Goal: Task Accomplishment & Management: Manage account settings

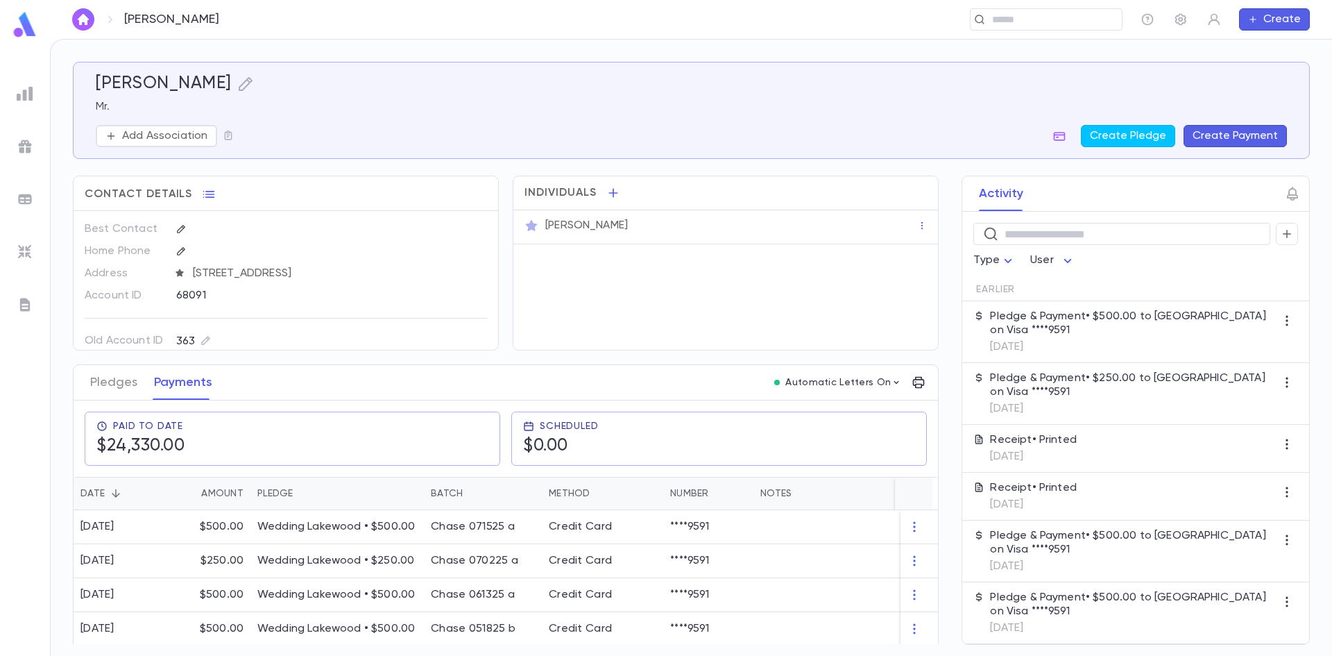
click at [87, 23] on img "button" at bounding box center [83, 19] width 17 height 11
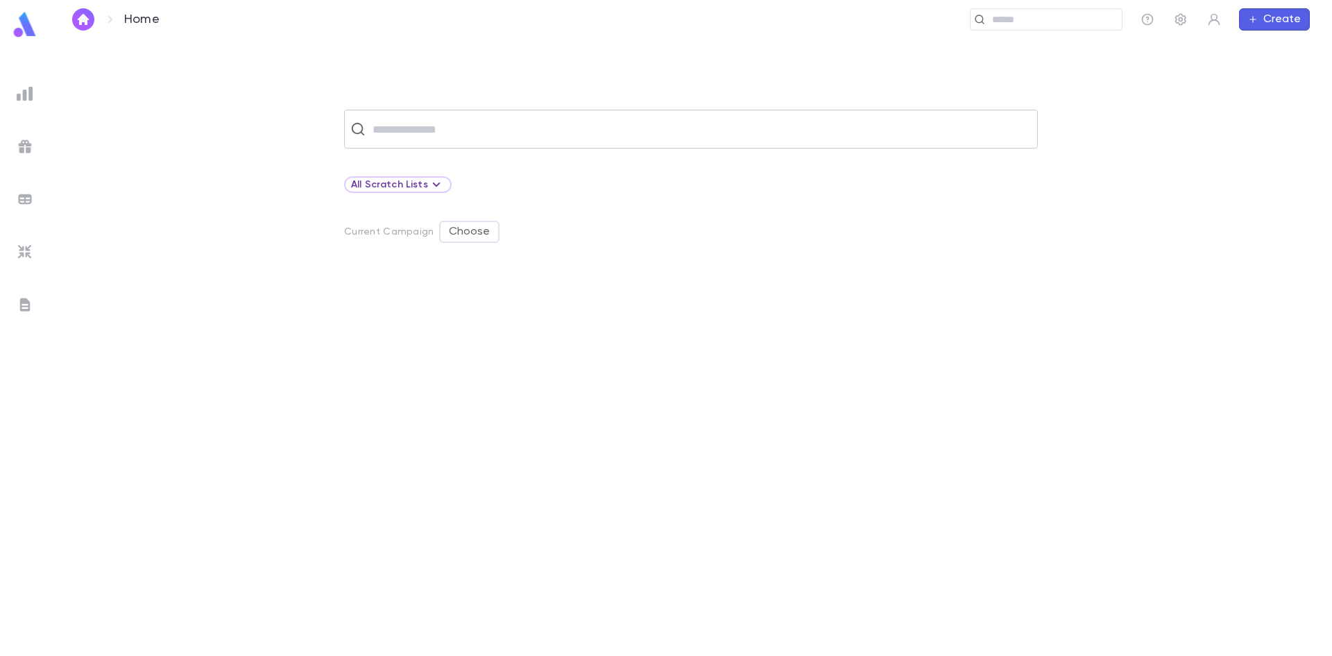
click at [435, 124] on input "text" at bounding box center [699, 129] width 663 height 26
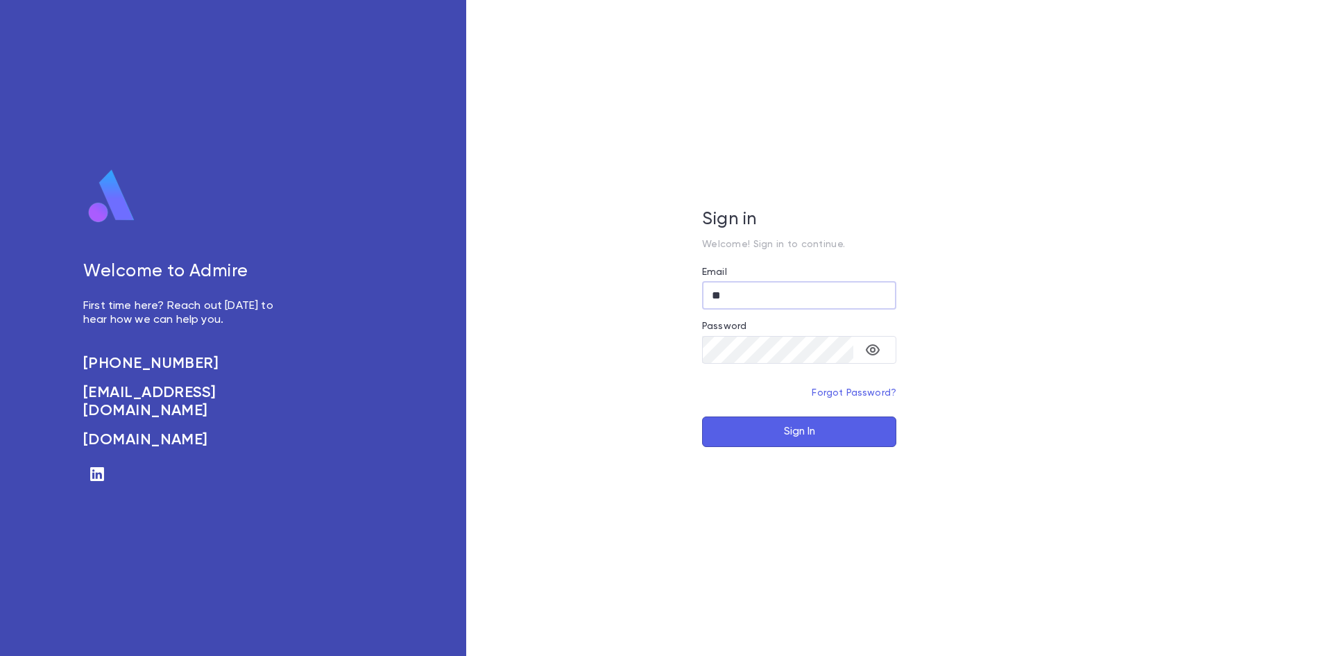
type input "*"
type input "**********"
click at [793, 427] on button "Sign In" at bounding box center [799, 431] width 194 height 31
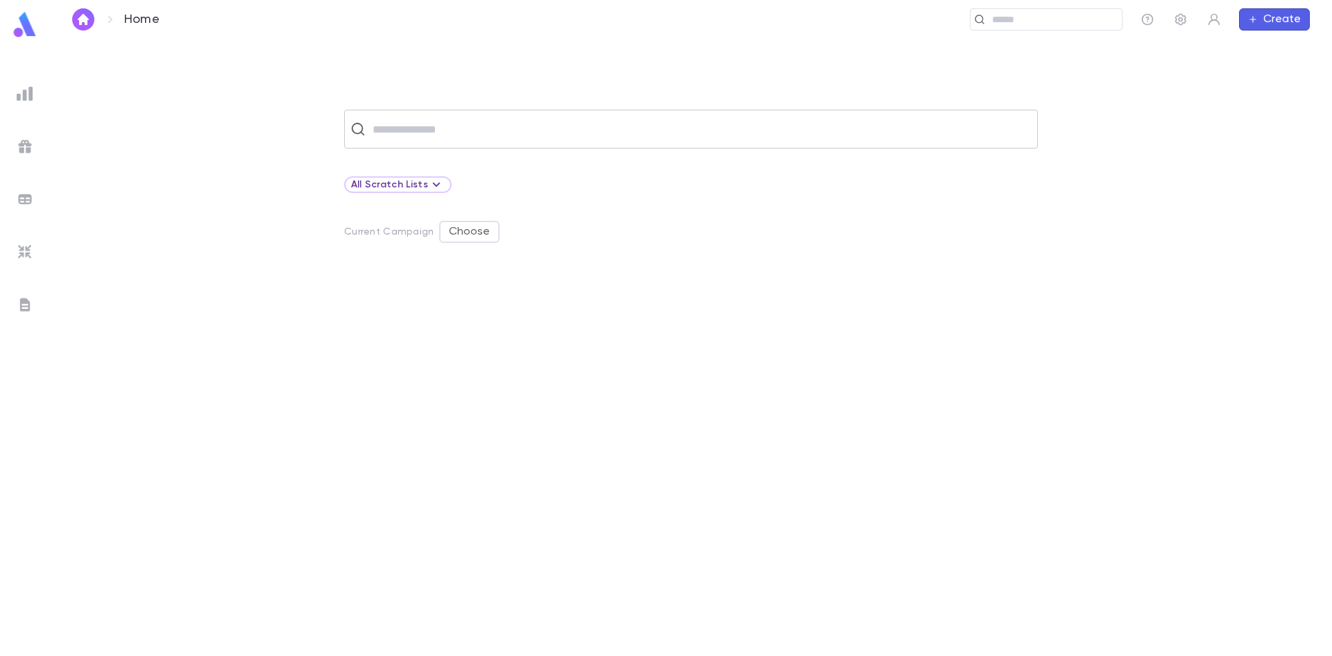
click at [389, 135] on input "text" at bounding box center [699, 129] width 663 height 26
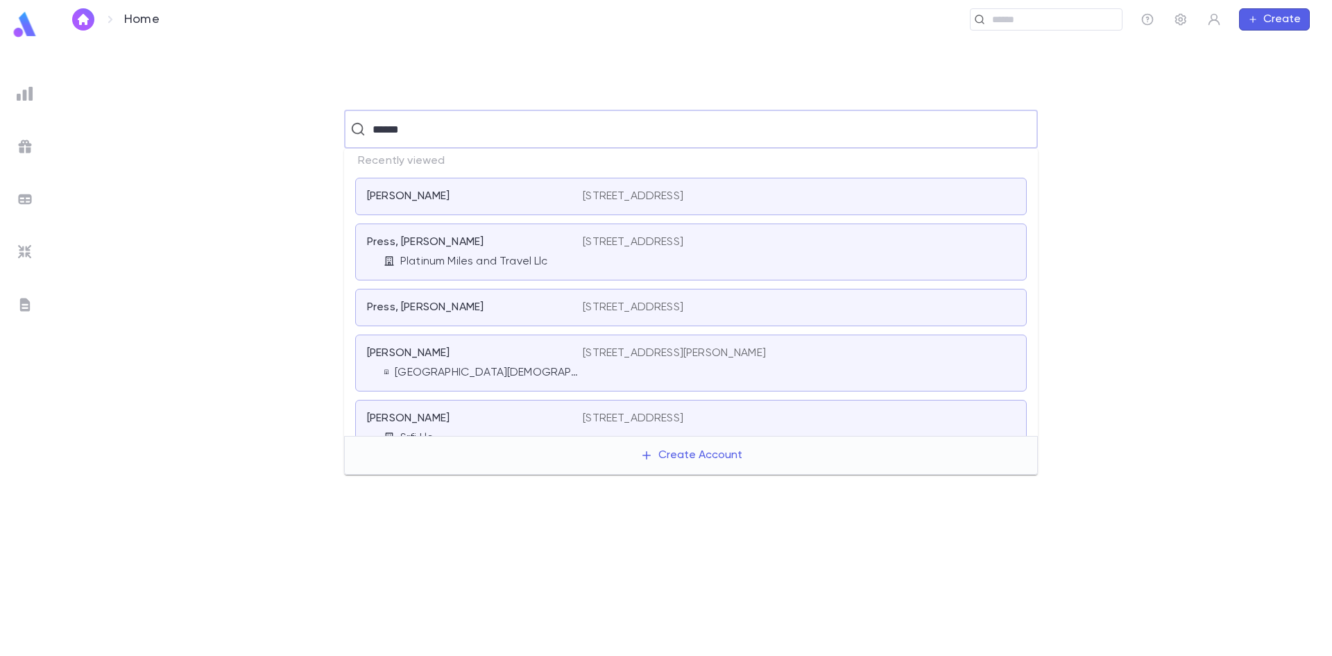
type input "******"
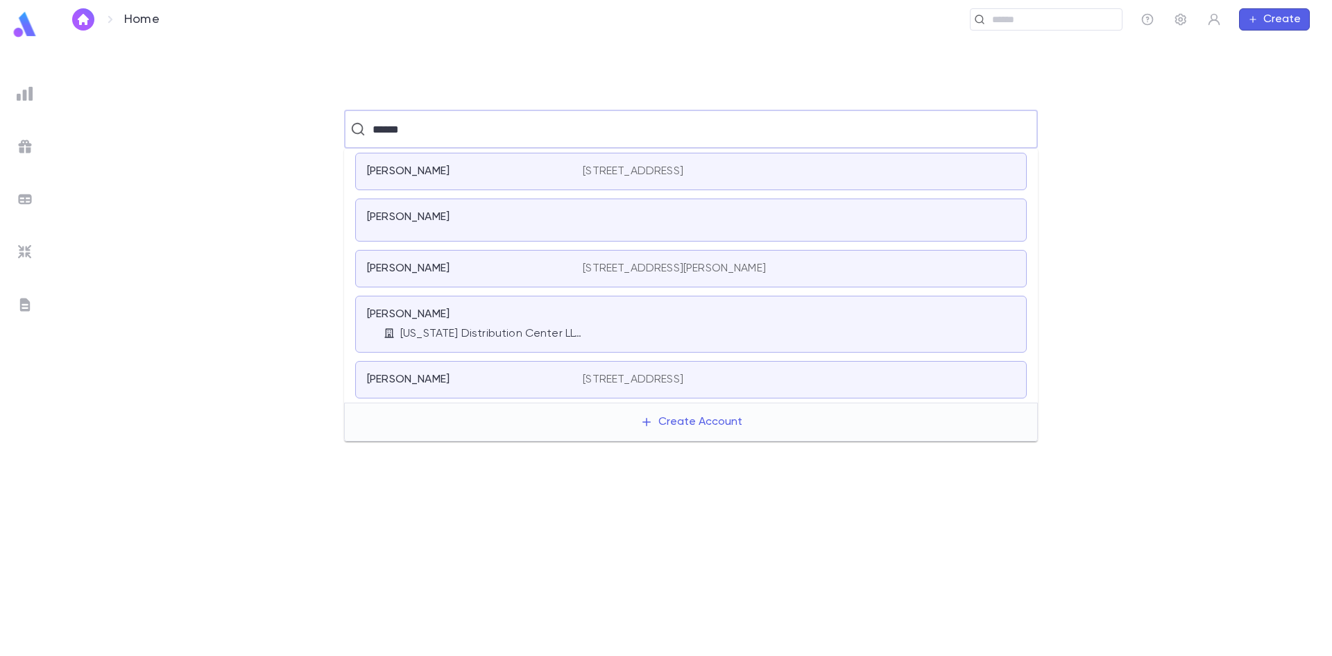
click at [441, 332] on p "California Distribution Center LLC" at bounding box center [491, 334] width 182 height 14
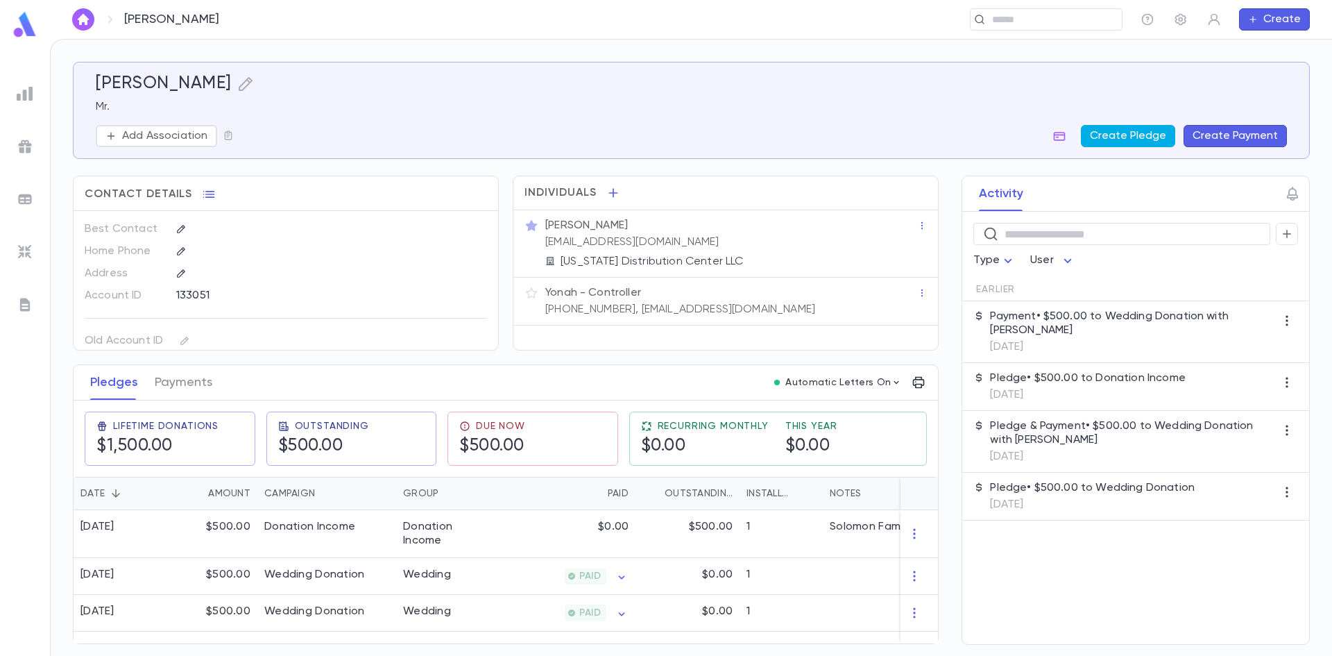
click at [1116, 136] on button "Create Pledge" at bounding box center [1128, 136] width 94 height 22
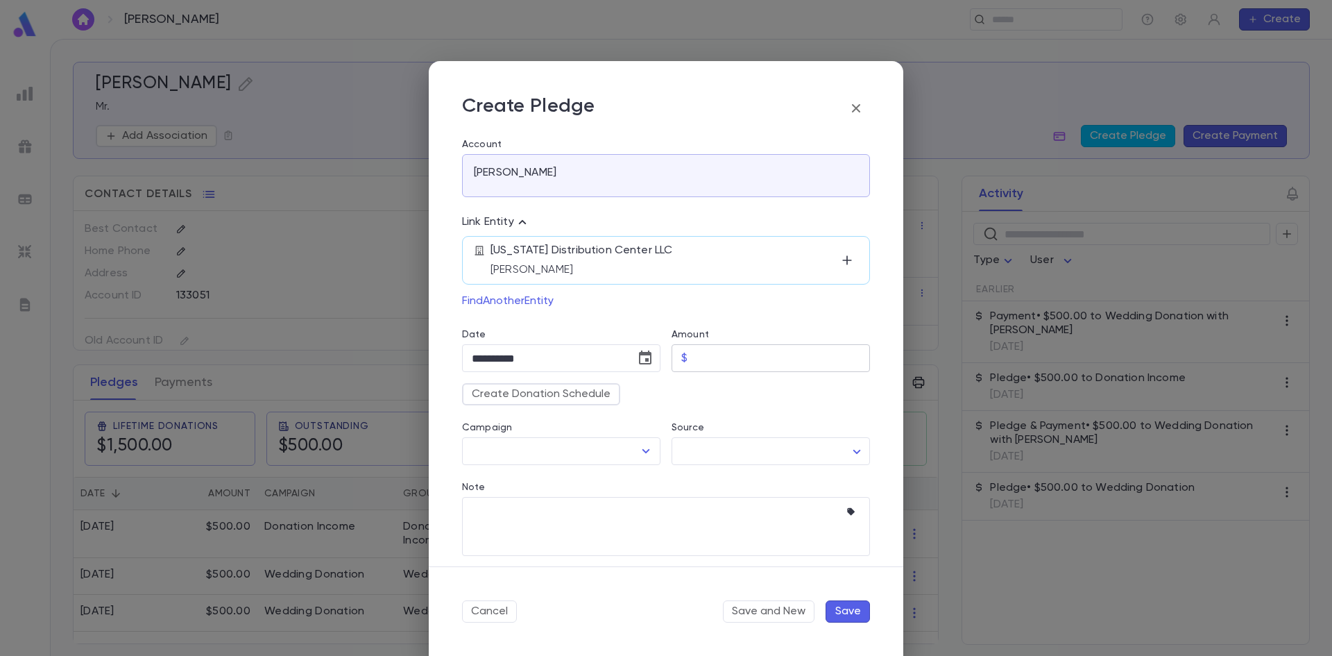
click at [712, 369] on input "Amount" at bounding box center [781, 358] width 177 height 27
type input "********"
click at [602, 457] on input "Campaign" at bounding box center [550, 451] width 165 height 26
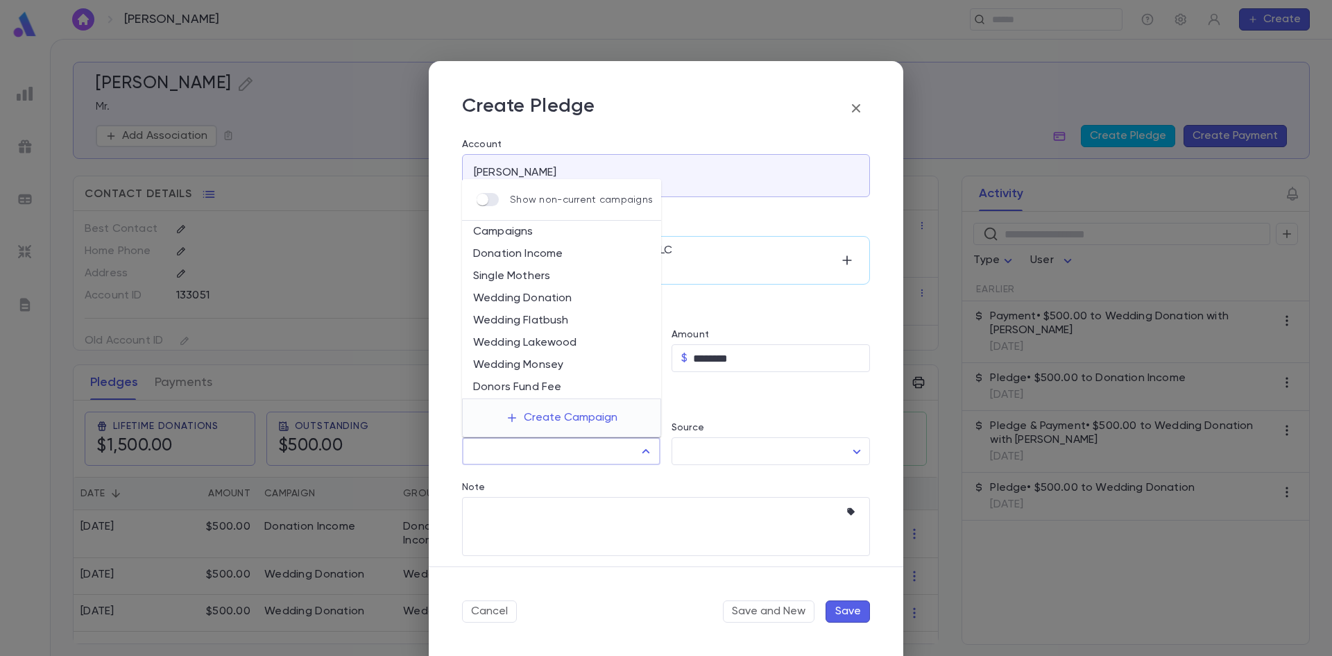
click at [541, 251] on li "Donation Income" at bounding box center [561, 254] width 199 height 22
type input "**********"
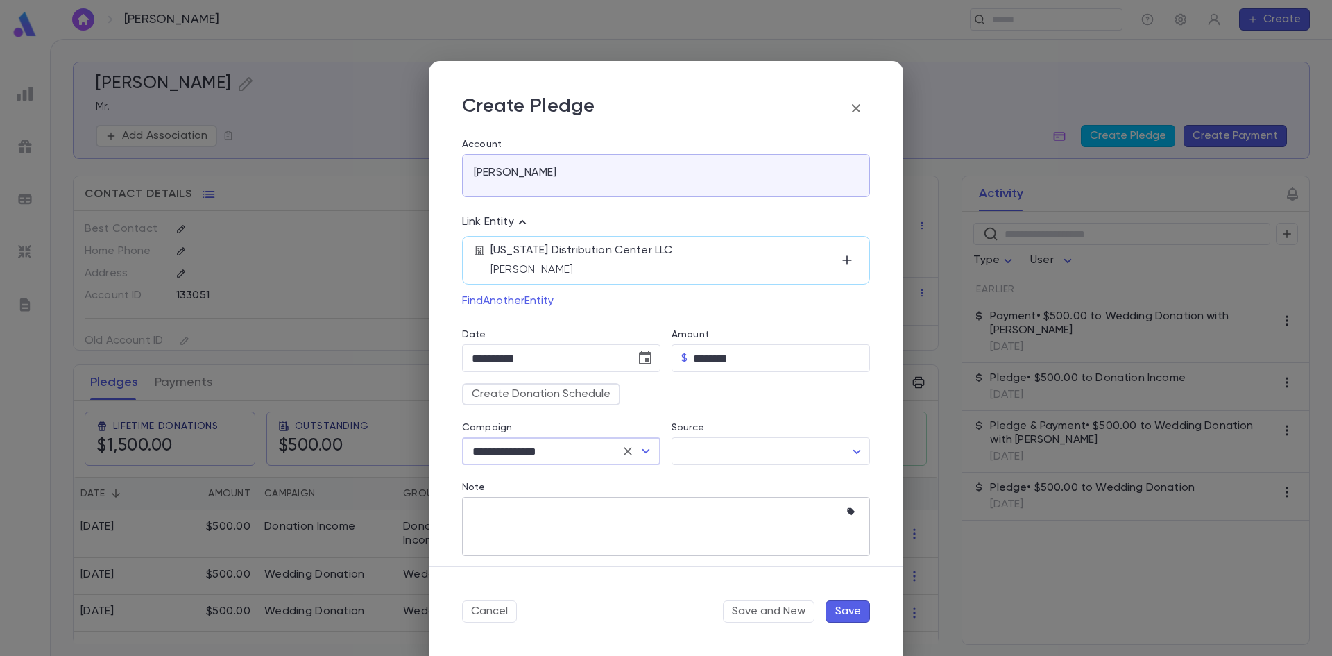
click at [564, 511] on textarea "Note" at bounding box center [656, 526] width 368 height 59
click at [851, 609] on button "Save" at bounding box center [848, 611] width 44 height 22
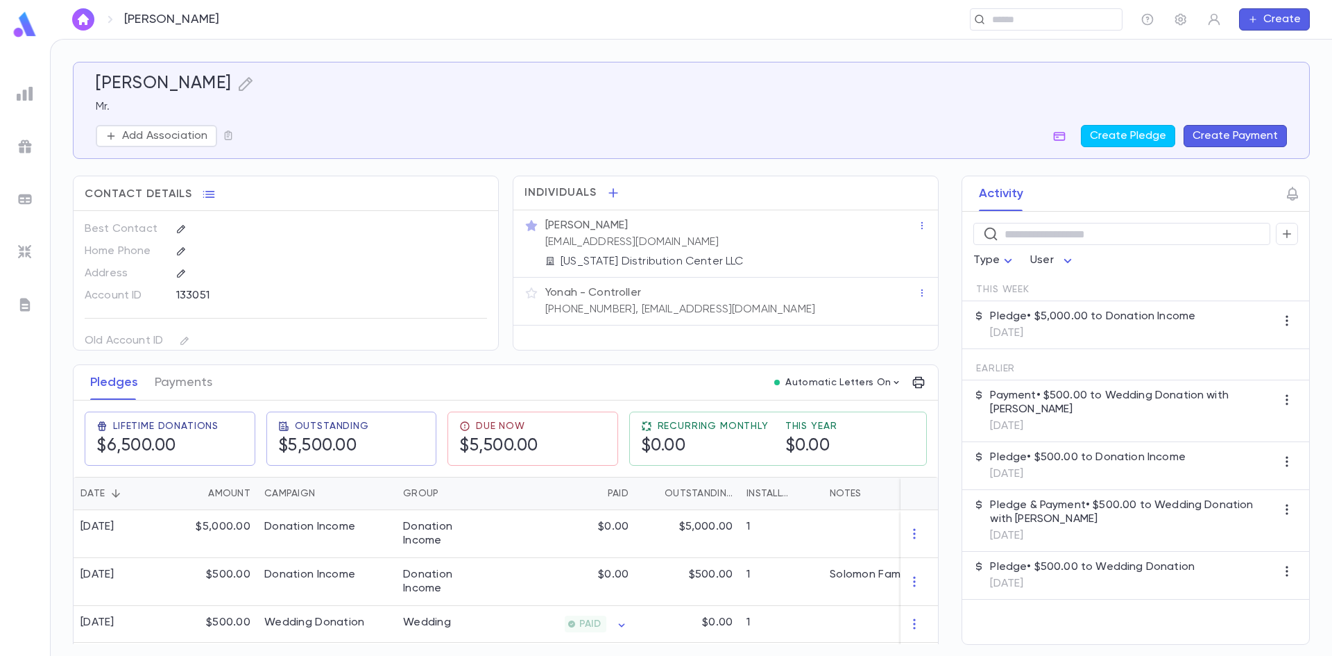
click at [80, 24] on img "button" at bounding box center [83, 19] width 17 height 11
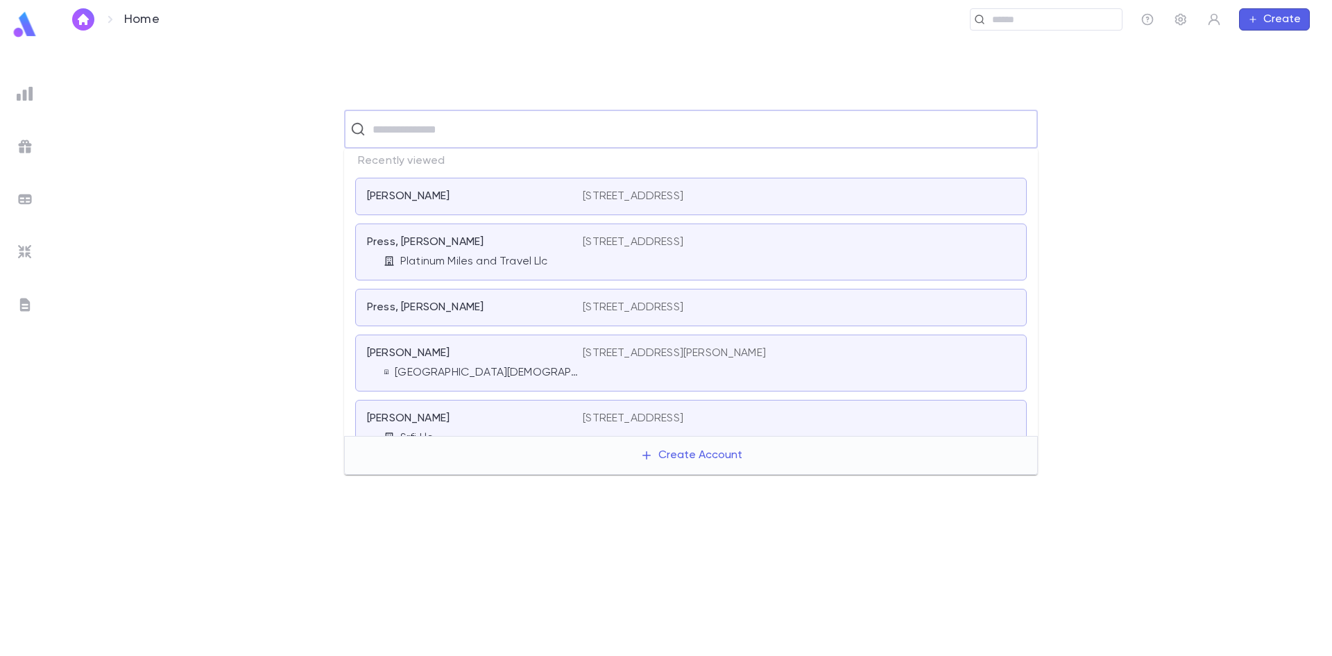
click at [413, 125] on input "text" at bounding box center [699, 129] width 663 height 26
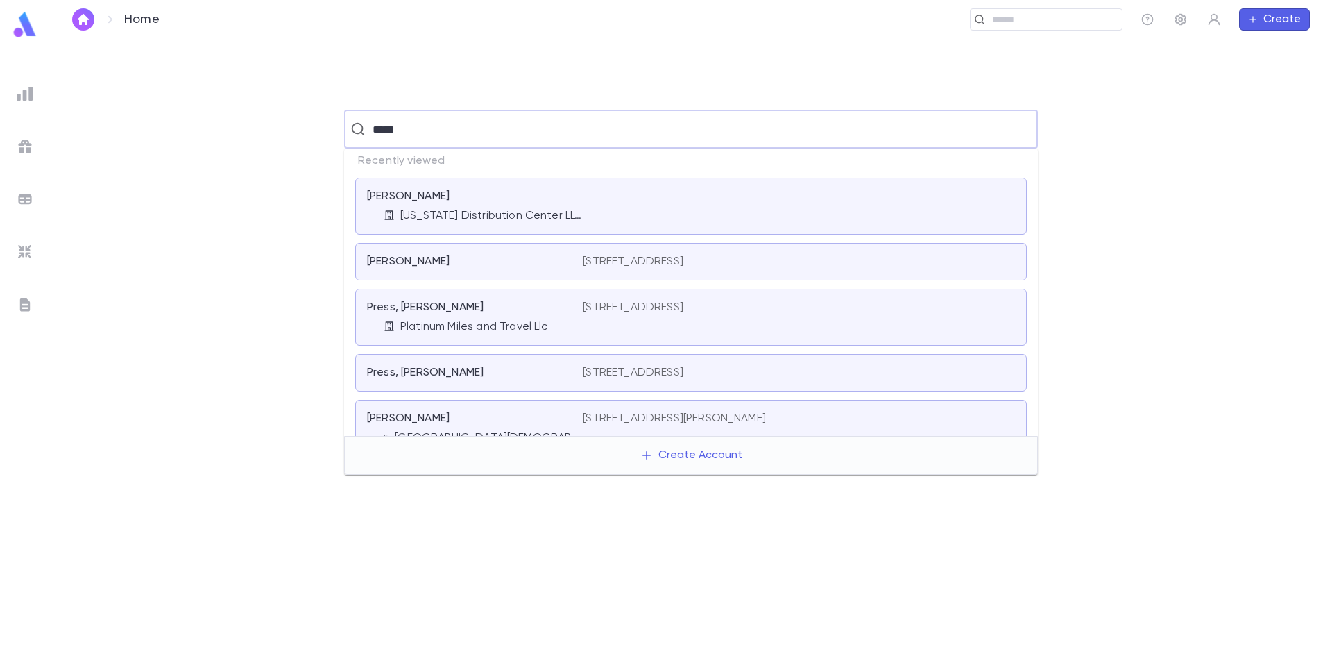
type input "*****"
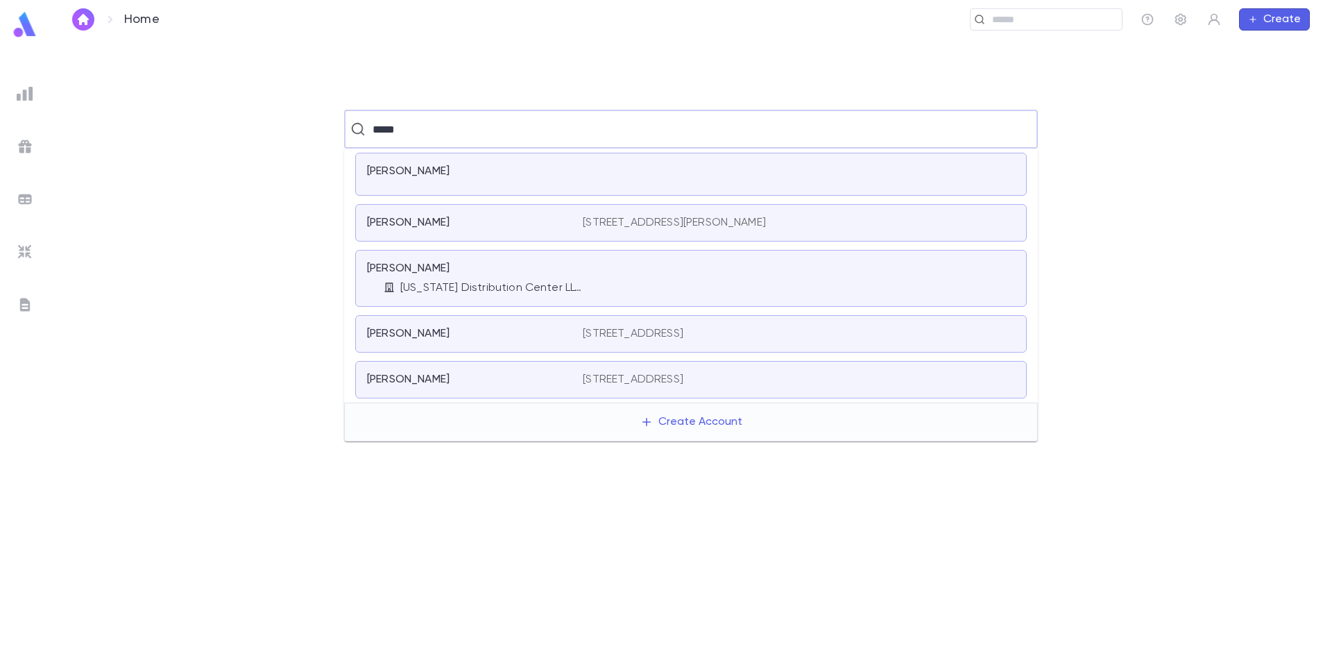
click at [435, 264] on p "Moyal, Ronnie" at bounding box center [408, 269] width 83 height 14
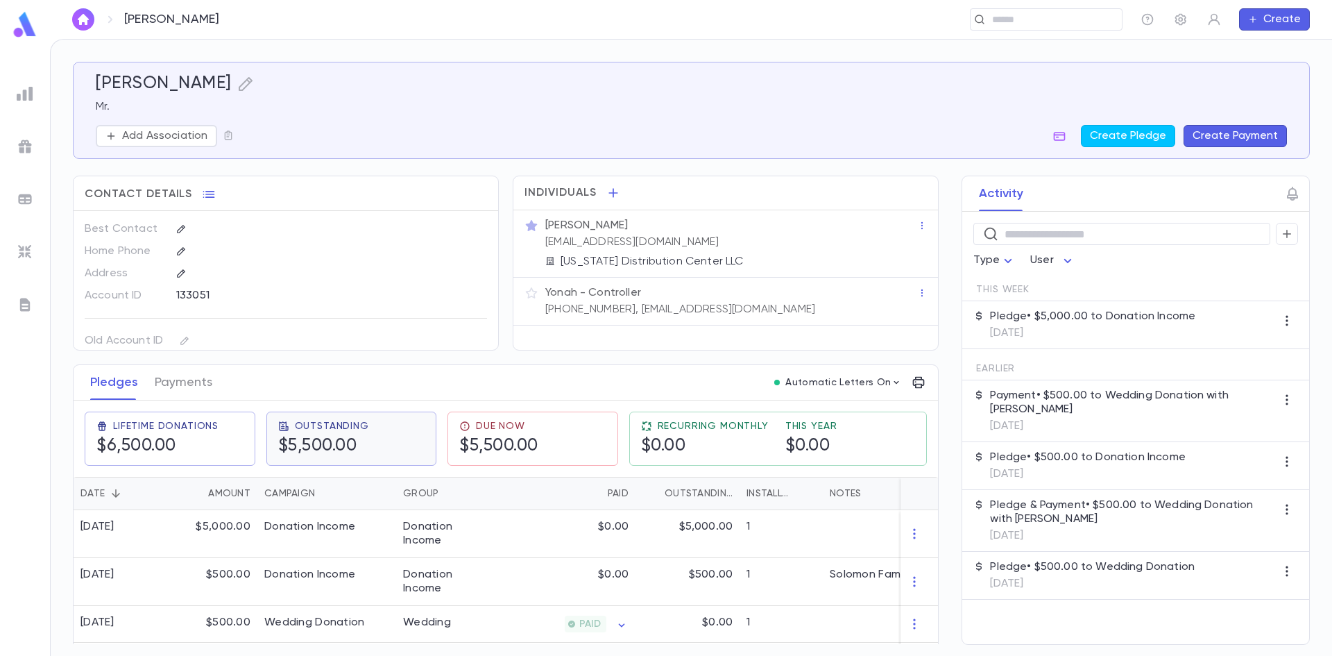
scroll to position [42, 0]
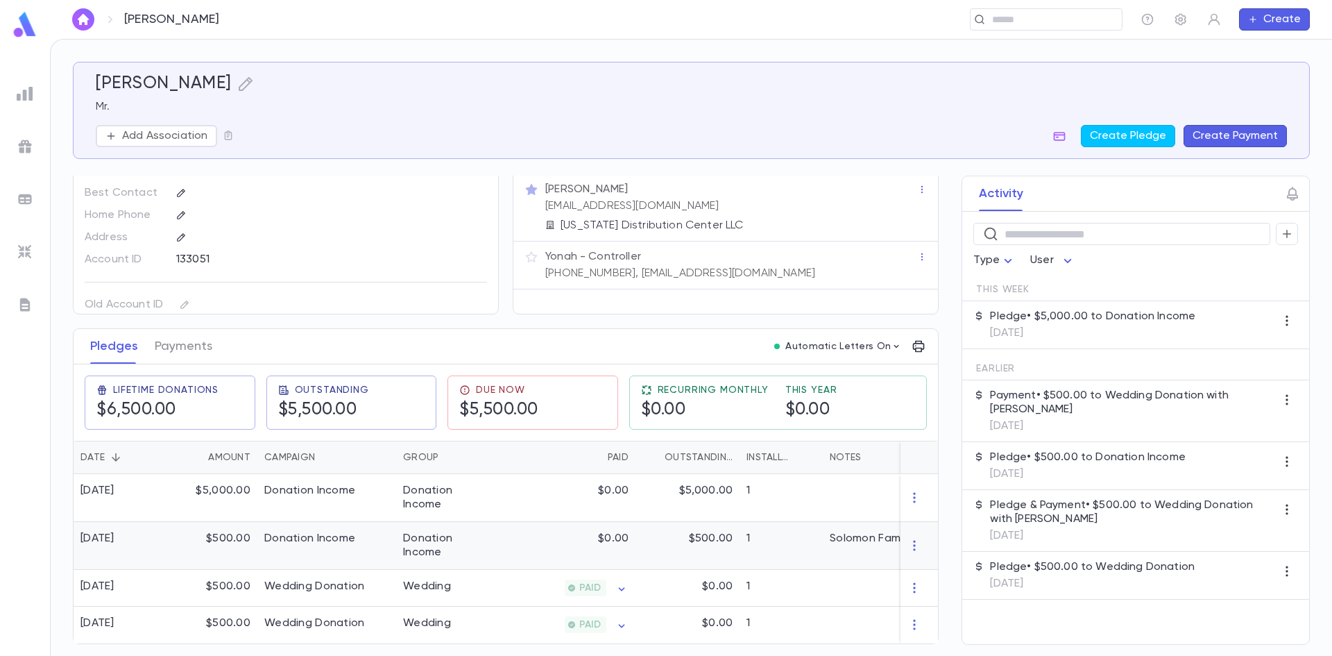
click at [316, 552] on div "Donation Income" at bounding box center [326, 546] width 139 height 48
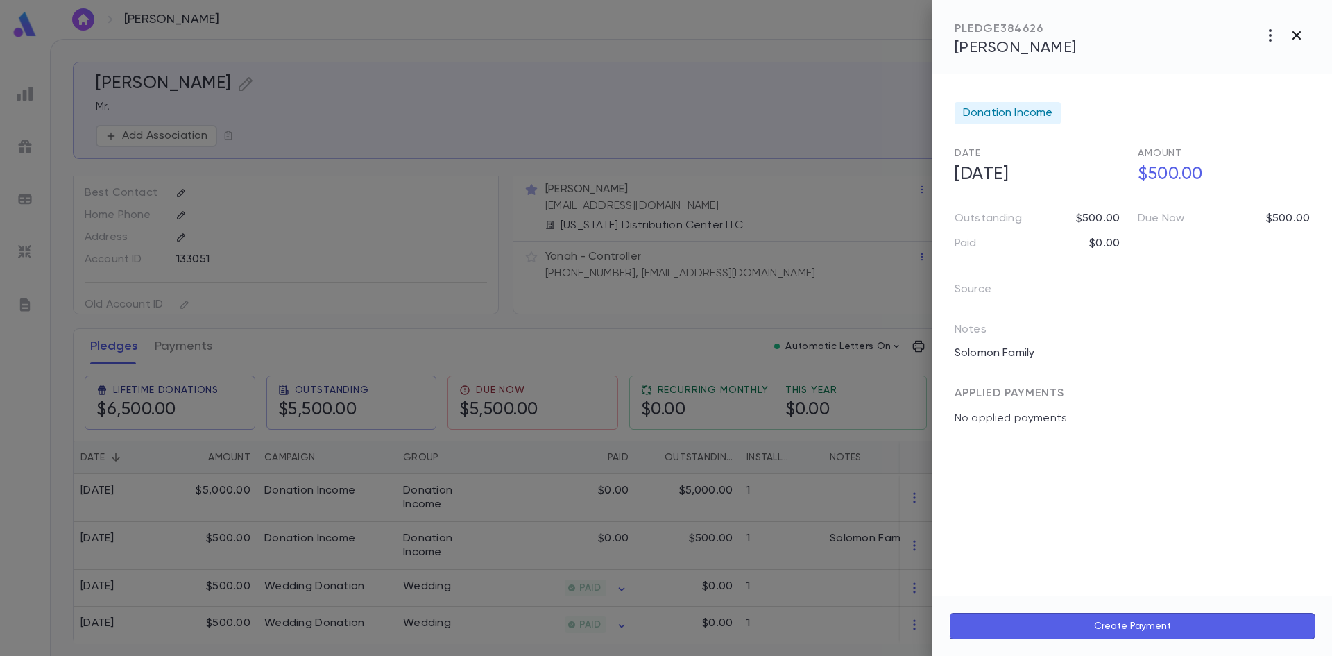
click at [1304, 35] on icon "button" at bounding box center [1297, 35] width 17 height 17
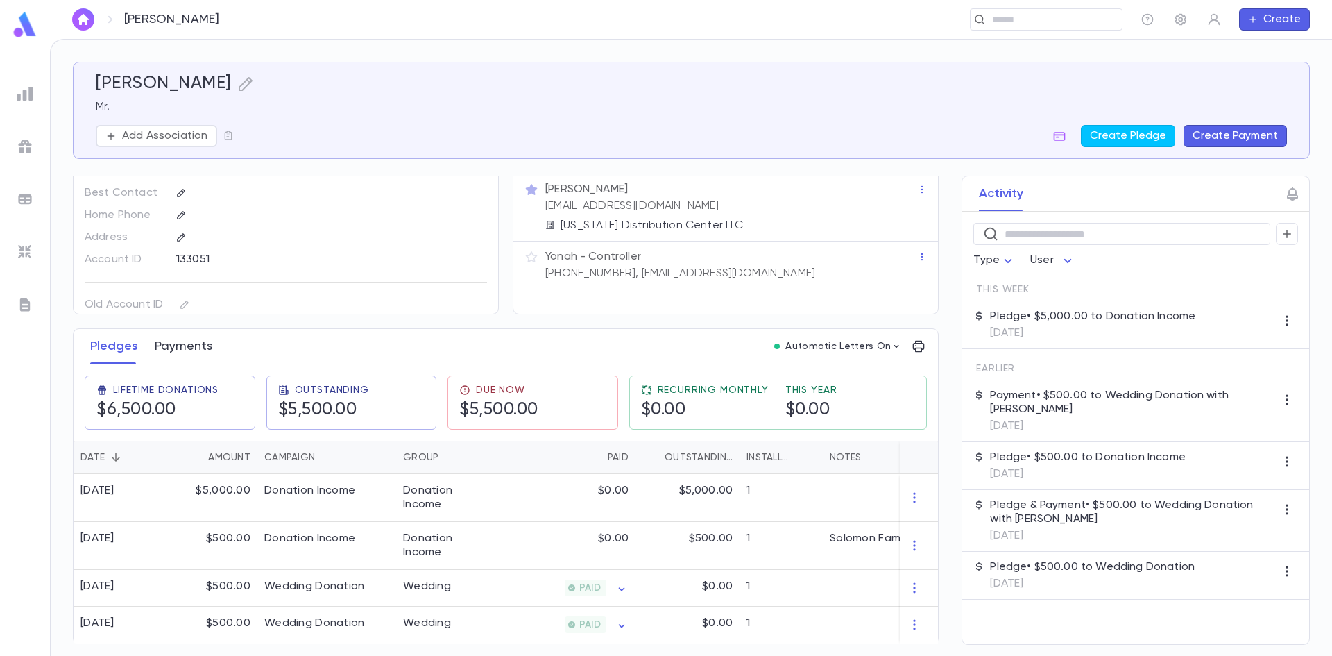
click at [180, 345] on button "Payments" at bounding box center [184, 346] width 58 height 35
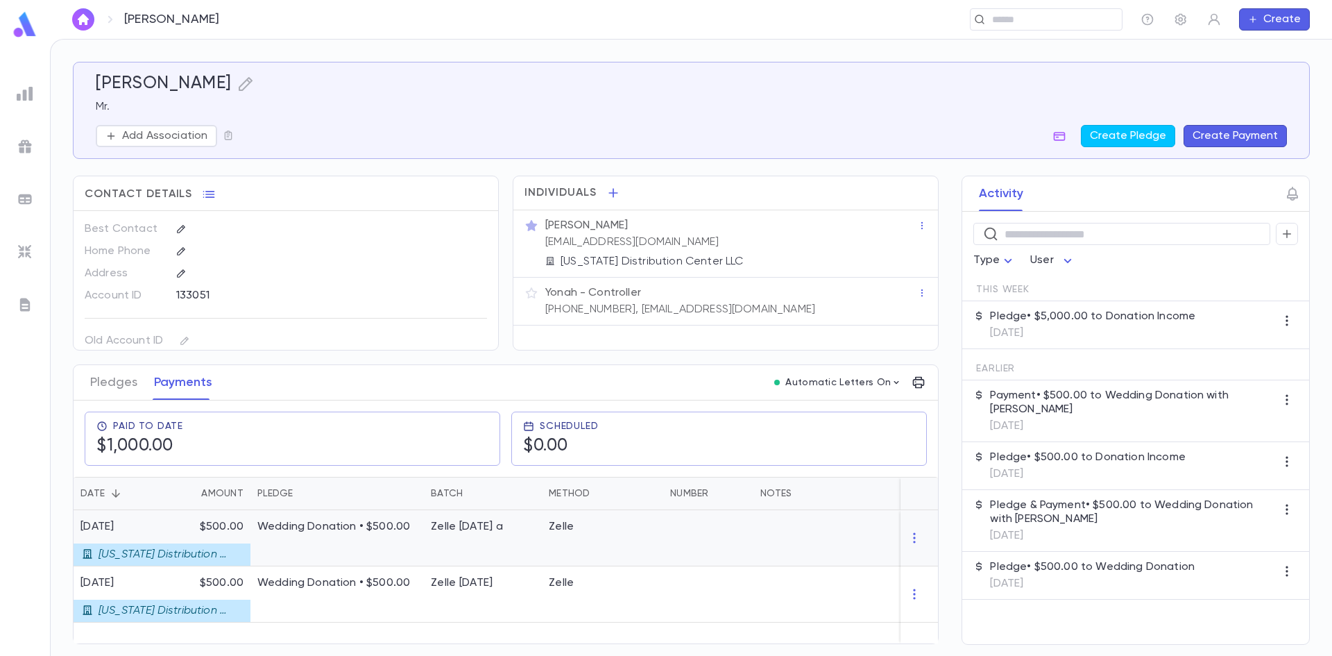
click at [334, 552] on div "Wedding Donation • $500.00" at bounding box center [336, 538] width 173 height 56
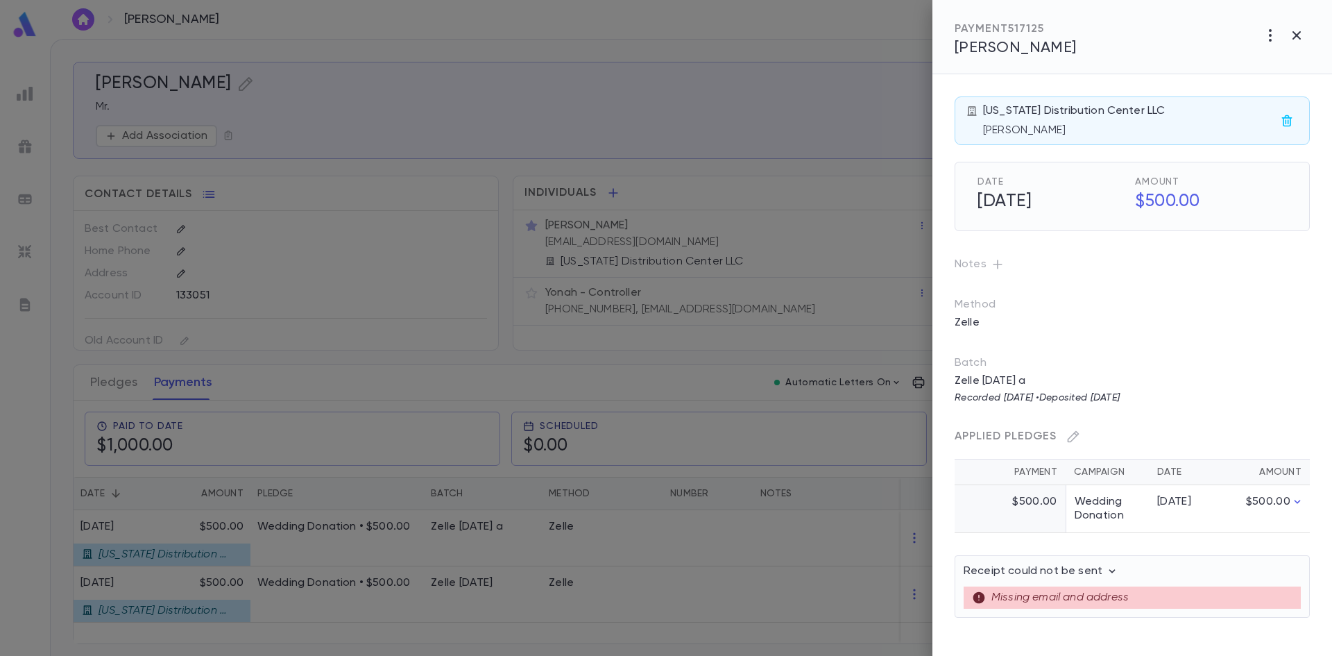
click at [1123, 506] on td "Wedding Donation" at bounding box center [1107, 509] width 83 height 48
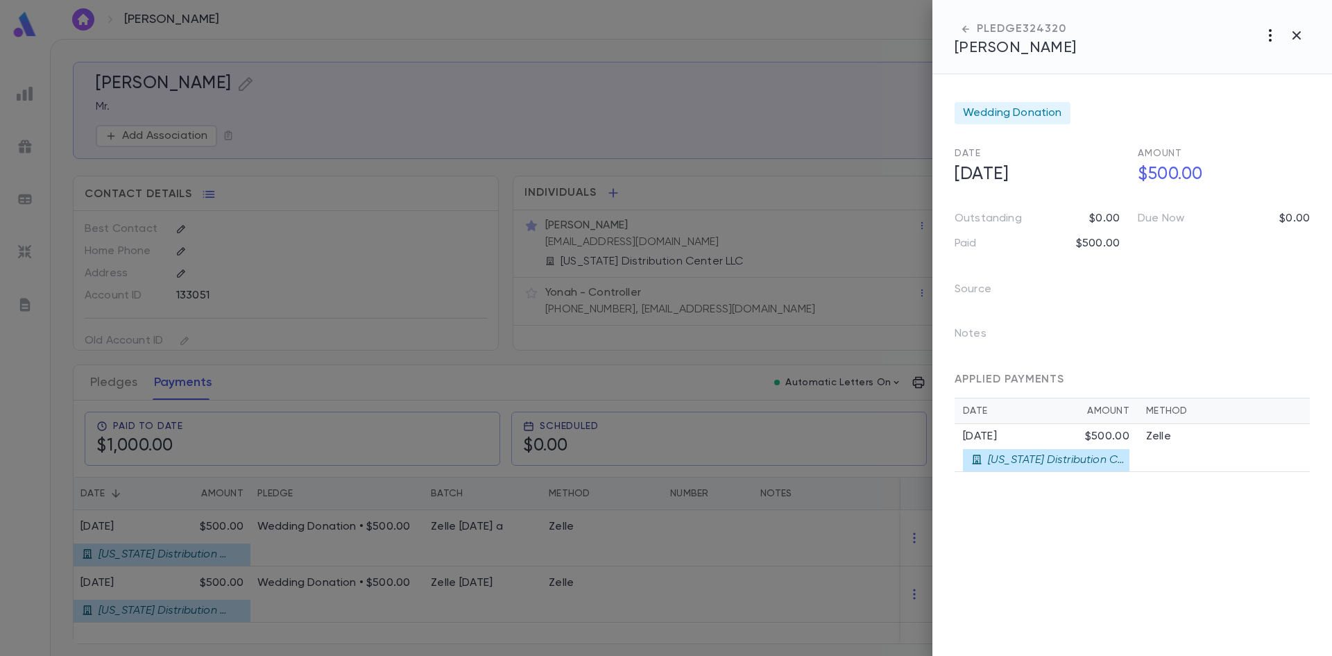
click at [1268, 41] on icon "button" at bounding box center [1270, 35] width 17 height 17
click at [1128, 41] on div at bounding box center [666, 328] width 1332 height 656
click at [1295, 38] on icon "button" at bounding box center [1297, 35] width 17 height 17
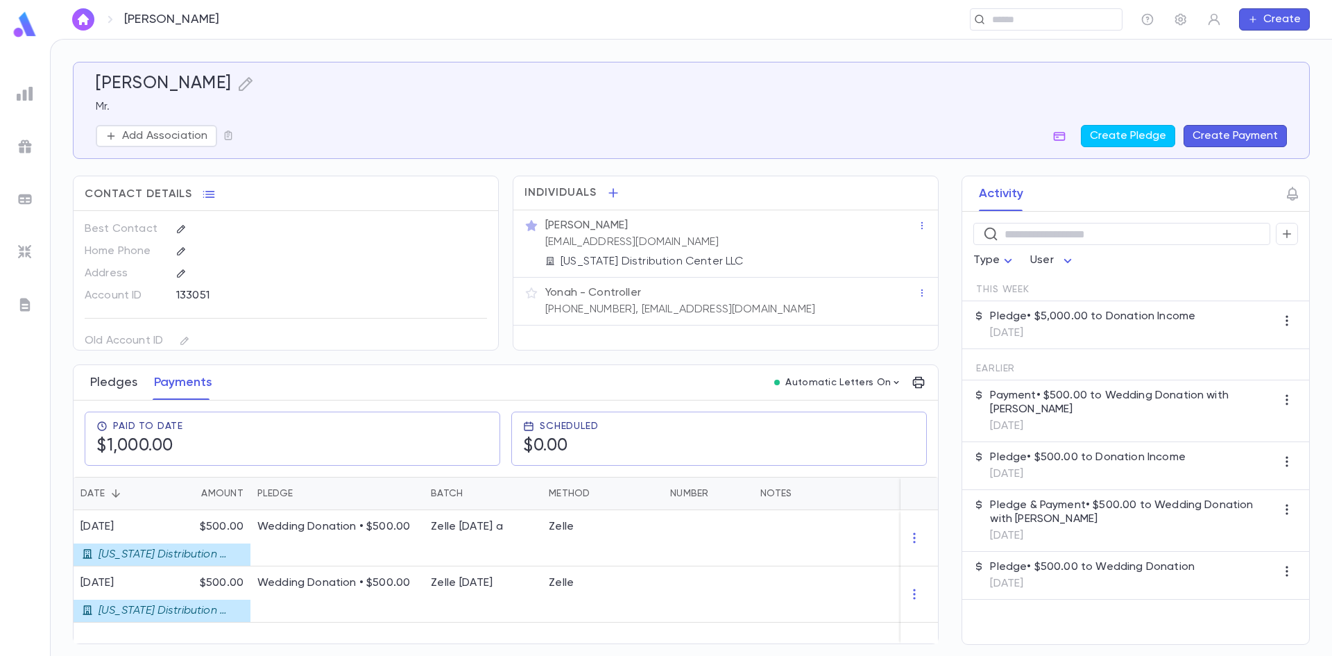
click at [128, 384] on button "Pledges" at bounding box center [113, 382] width 47 height 35
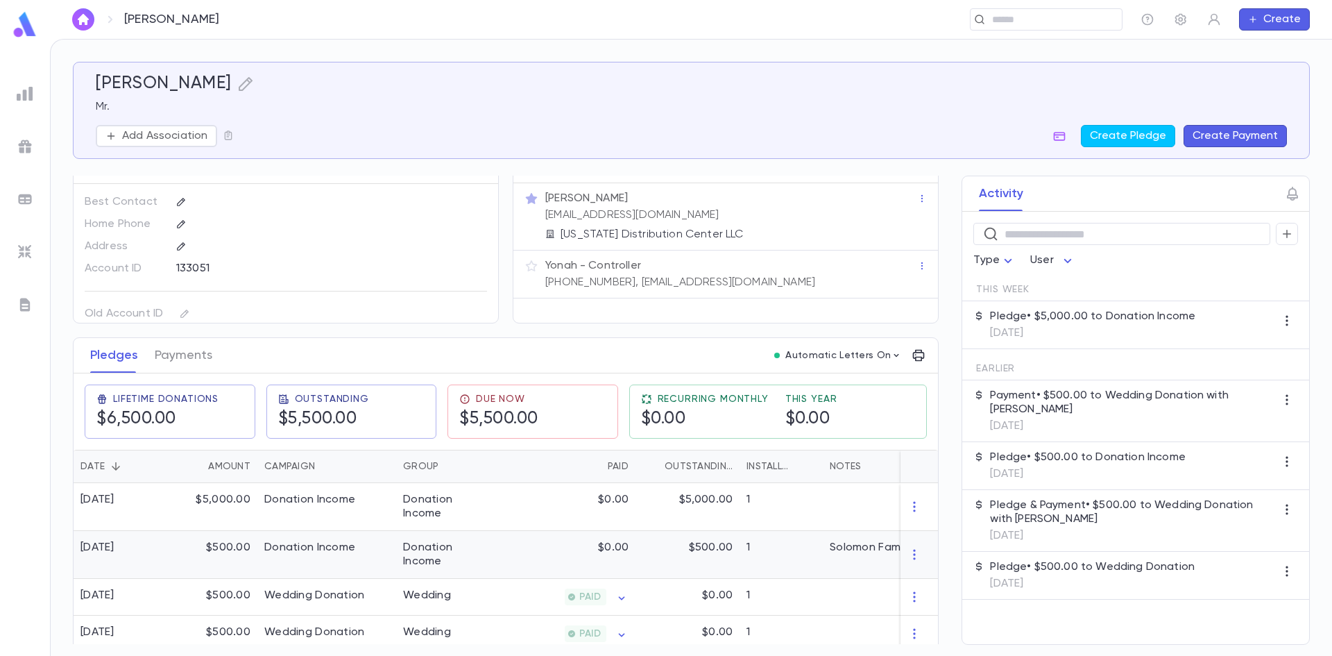
scroll to position [42, 0]
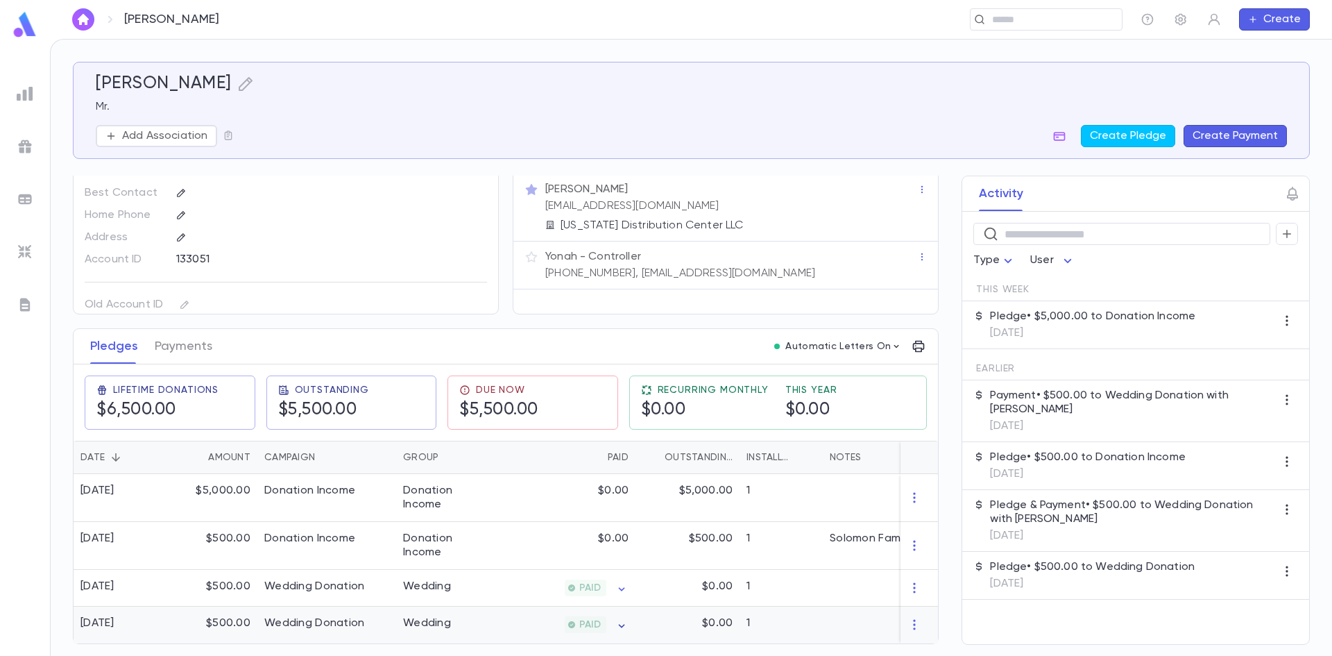
click at [624, 619] on icon "button" at bounding box center [622, 626] width 14 height 14
click at [594, 620] on div at bounding box center [666, 328] width 1332 height 656
click at [579, 616] on div "PAID" at bounding box center [586, 624] width 42 height 17
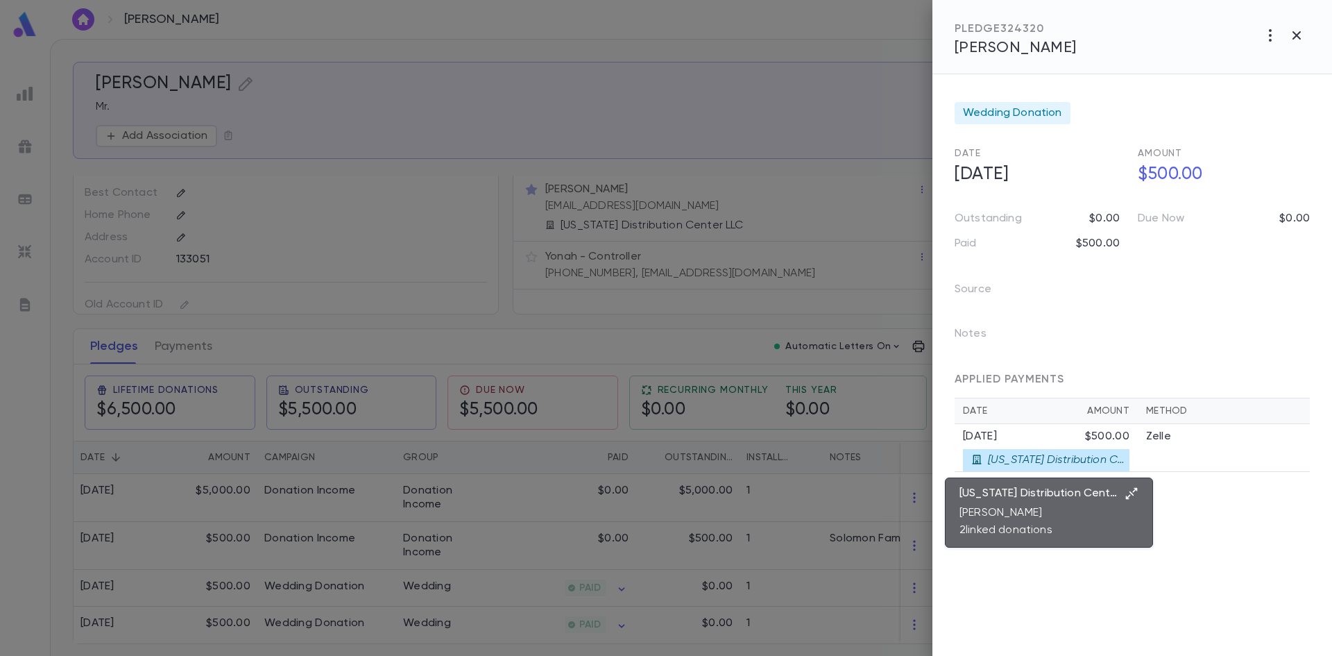
click at [1134, 493] on icon "button" at bounding box center [1132, 493] width 14 height 14
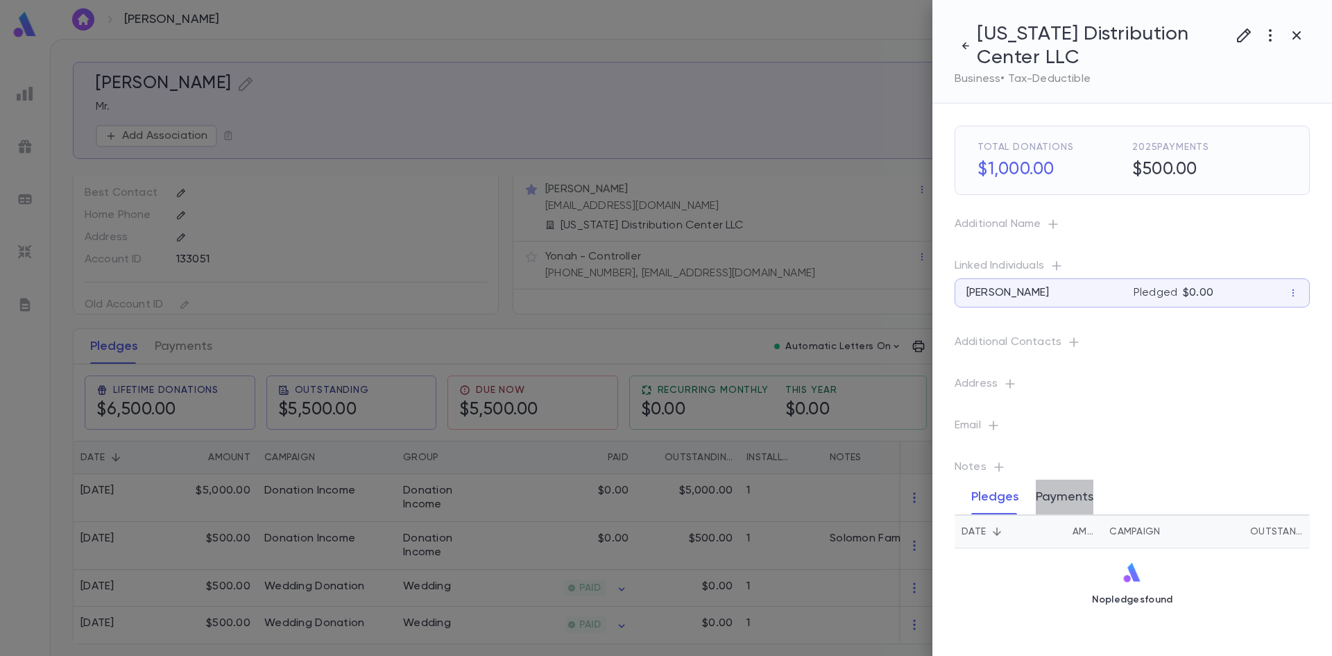
click at [1075, 500] on button "Payments" at bounding box center [1065, 496] width 58 height 35
click at [1242, 35] on icon "button" at bounding box center [1244, 35] width 14 height 14
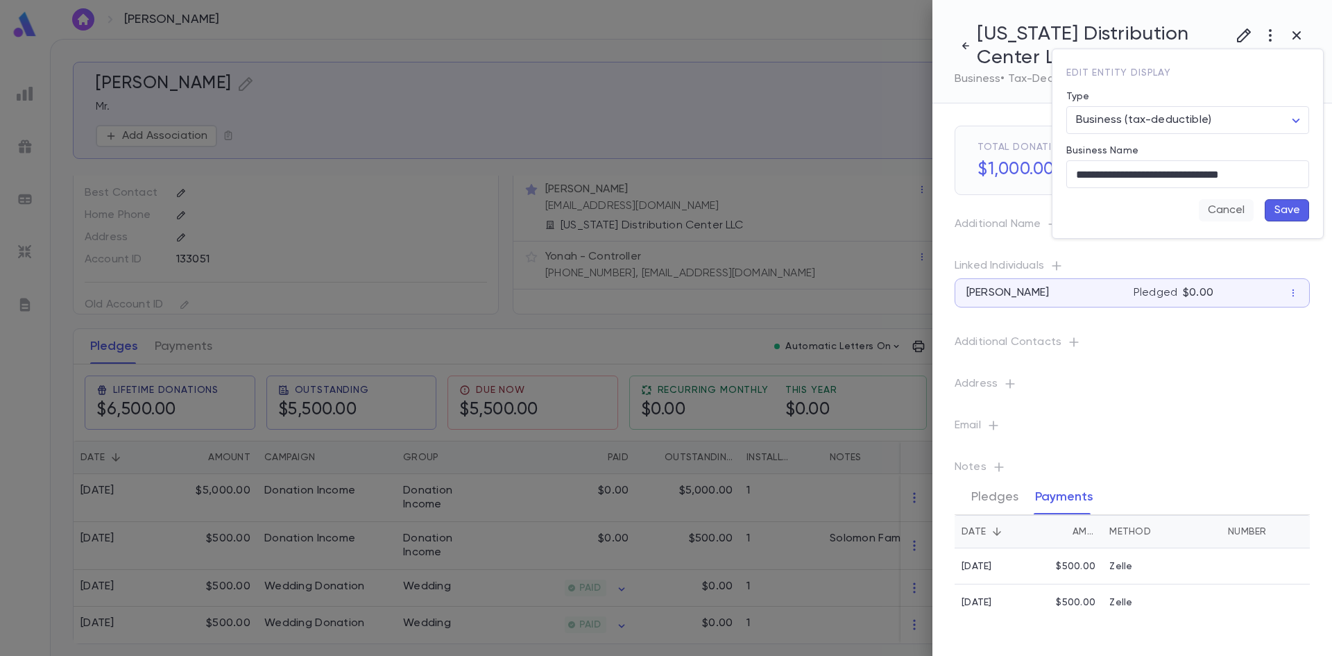
click at [1232, 208] on button "Cancel" at bounding box center [1226, 210] width 55 height 22
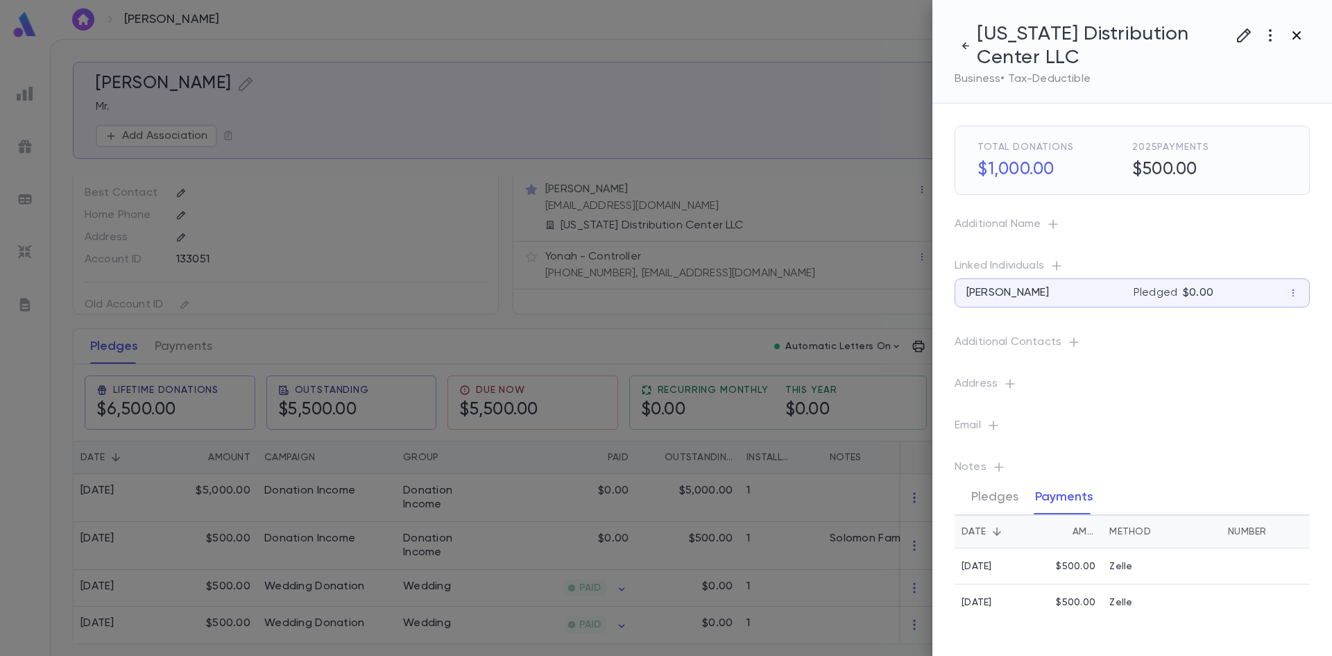
click at [1299, 36] on icon "button" at bounding box center [1297, 35] width 17 height 17
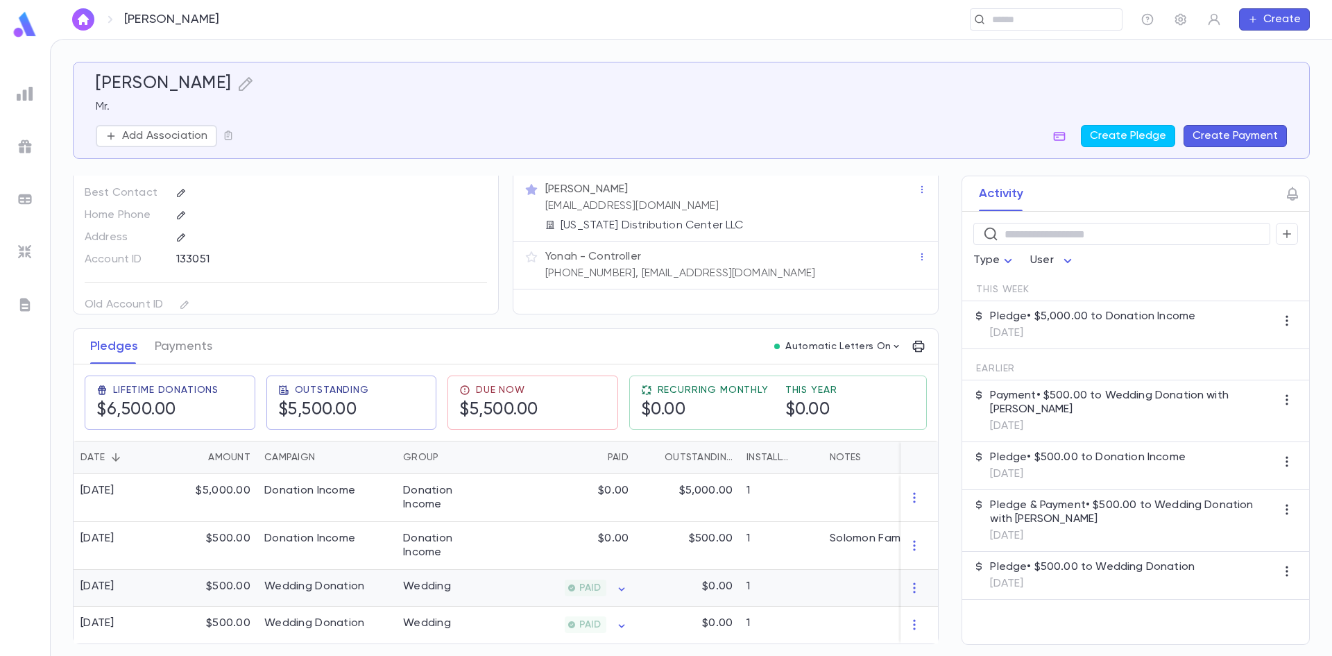
click at [912, 582] on icon "button" at bounding box center [915, 588] width 14 height 14
click at [663, 599] on div at bounding box center [666, 328] width 1332 height 656
click at [178, 341] on button "Payments" at bounding box center [184, 346] width 58 height 35
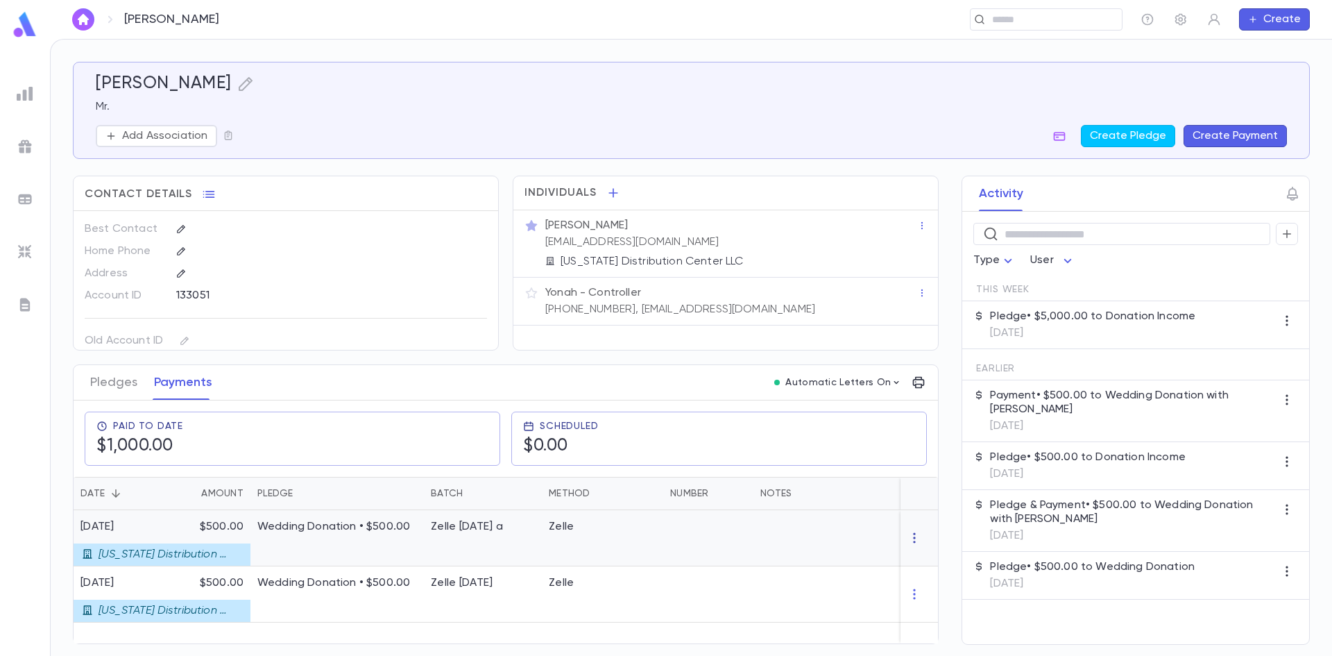
click at [915, 540] on icon "button" at bounding box center [915, 538] width 14 height 14
click at [618, 558] on div at bounding box center [666, 328] width 1332 height 656
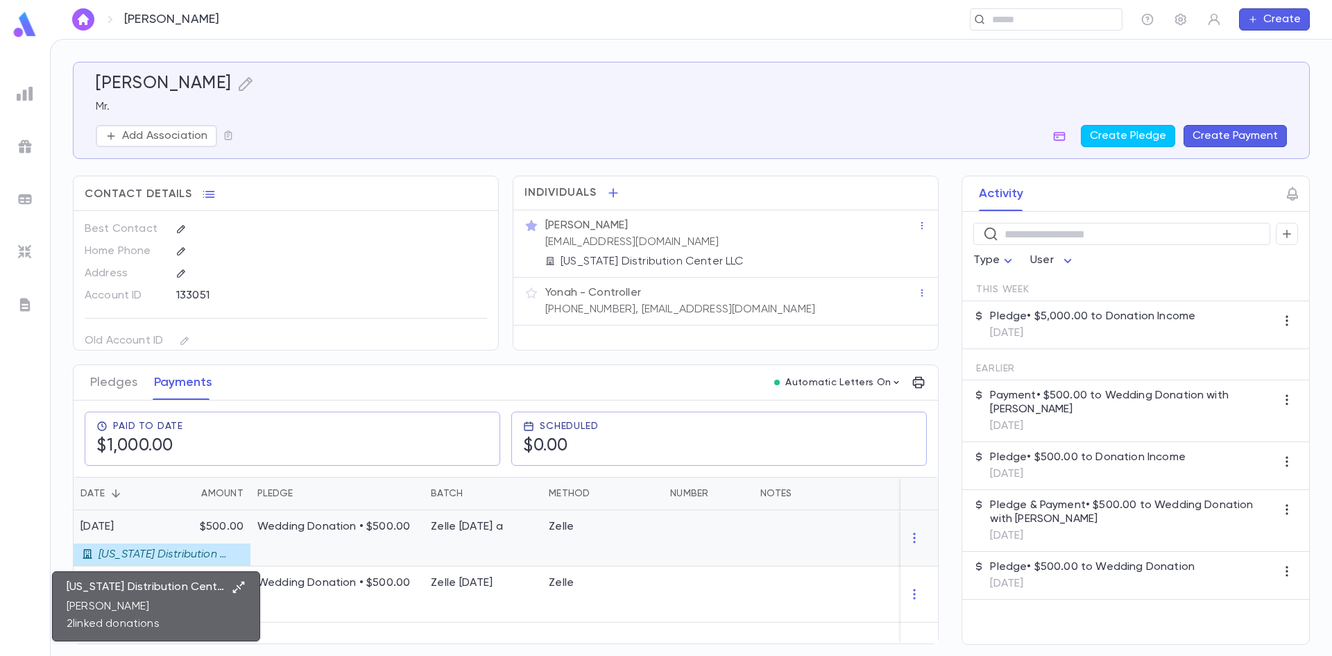
click at [139, 550] on p "California Distribution Center LLC" at bounding box center [165, 554] width 132 height 14
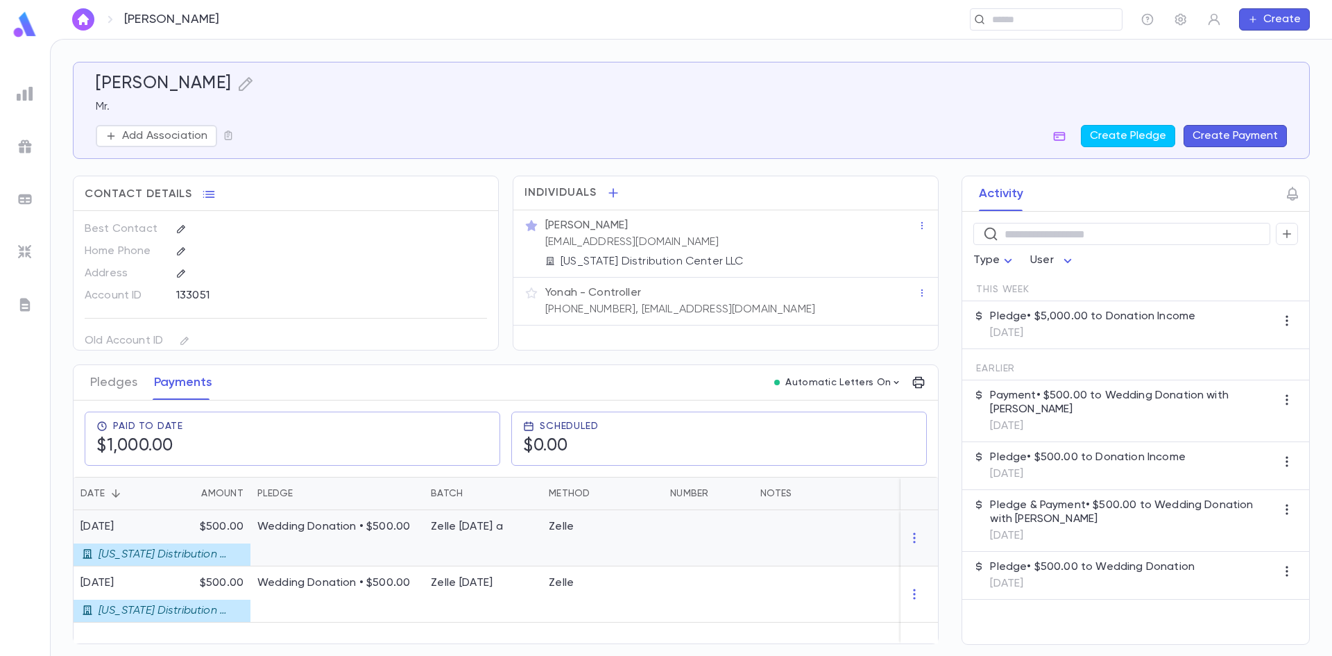
click at [139, 529] on div "2/18/2025" at bounding box center [153, 527] width 146 height 14
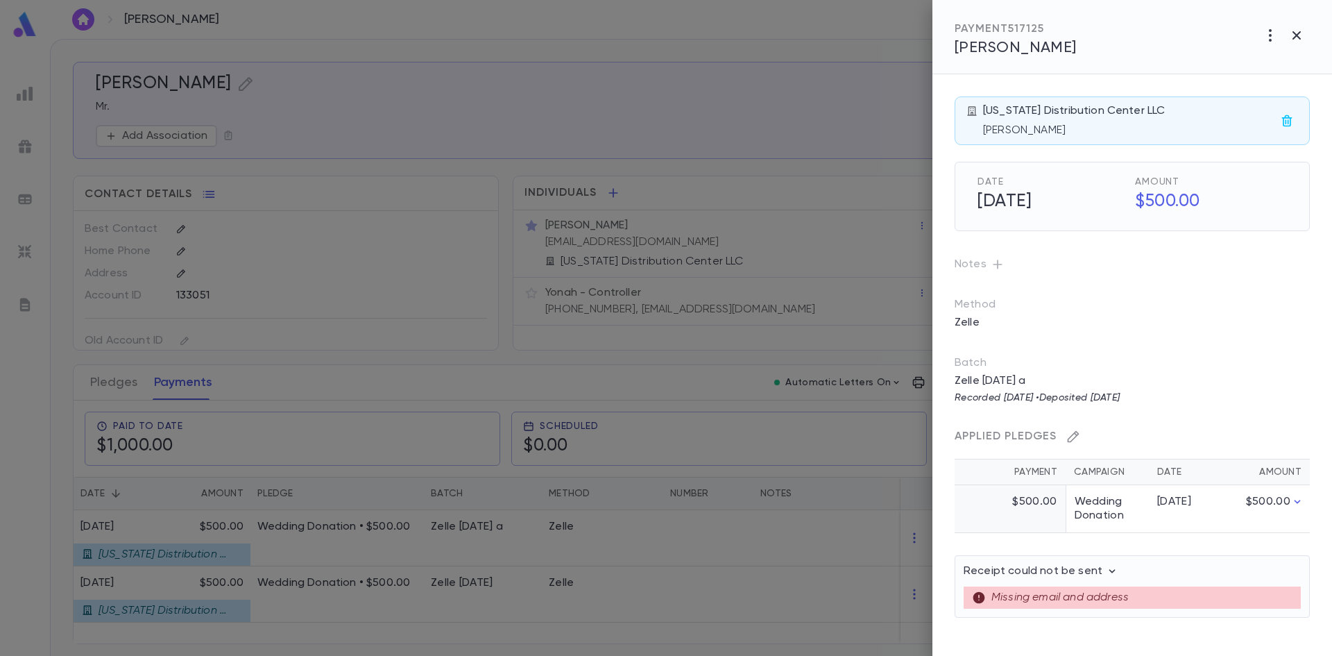
click at [1078, 436] on icon "button" at bounding box center [1073, 437] width 14 height 14
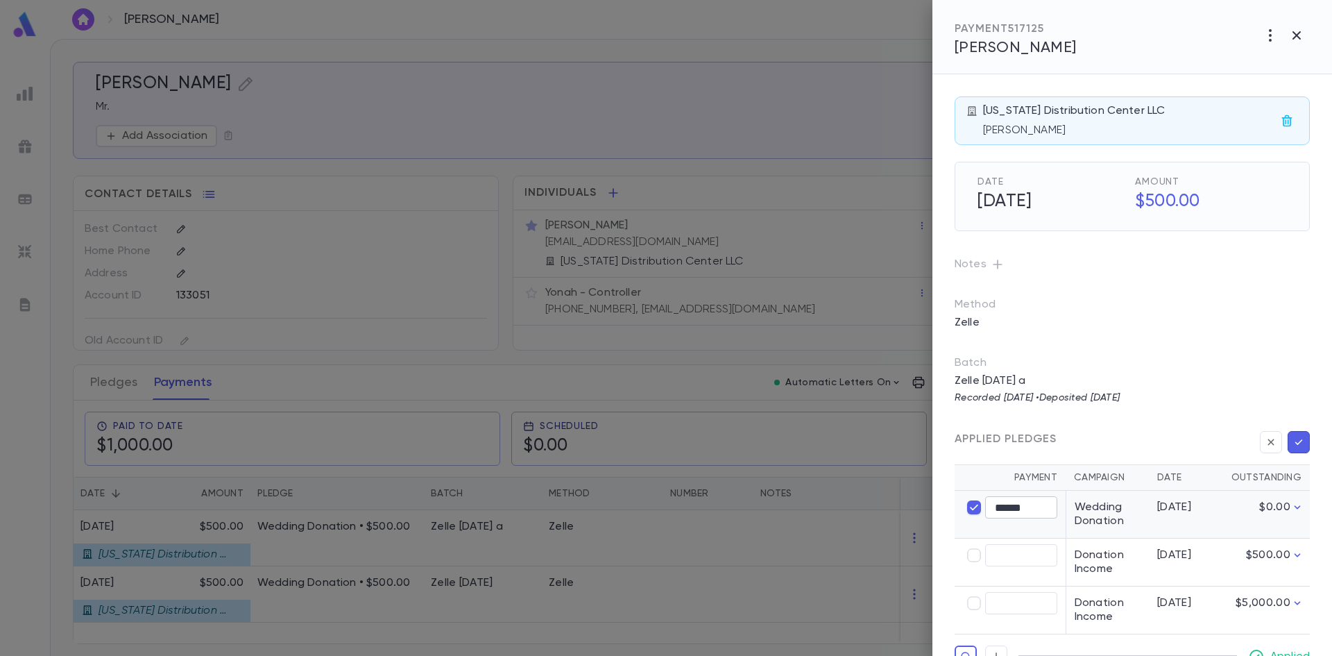
type input "****"
type input "******"
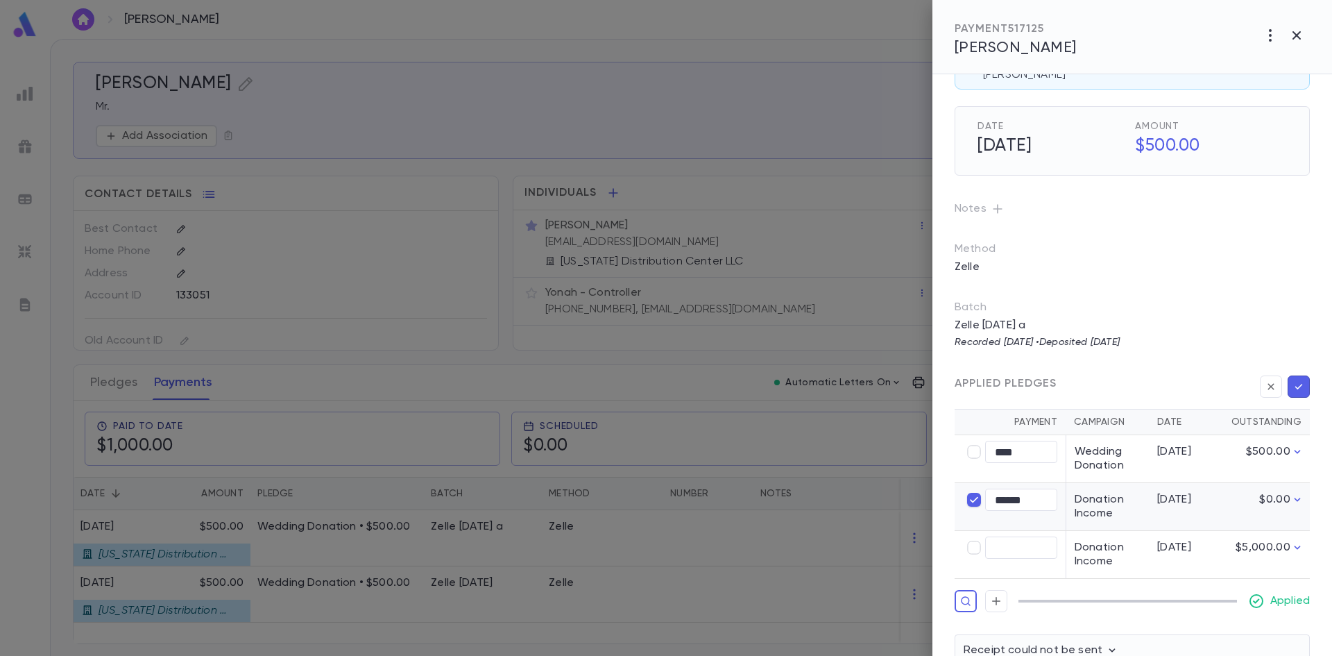
scroll to position [119, 0]
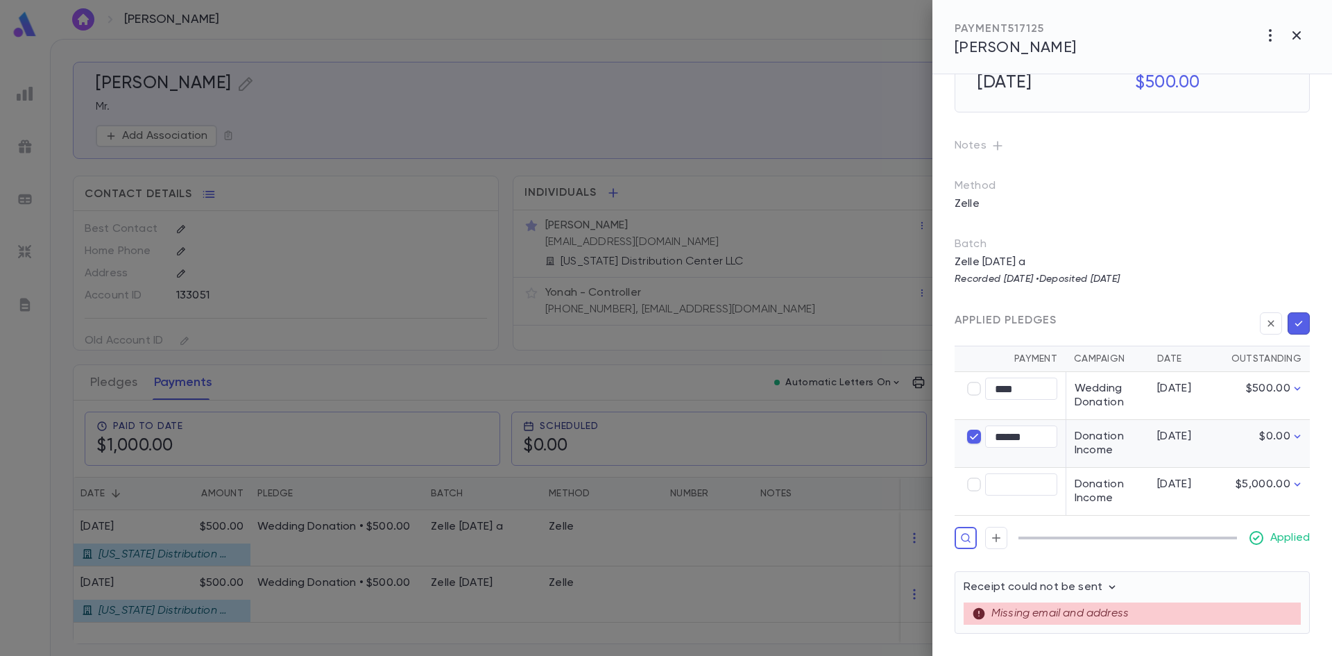
click at [1297, 326] on icon "button" at bounding box center [1299, 323] width 12 height 14
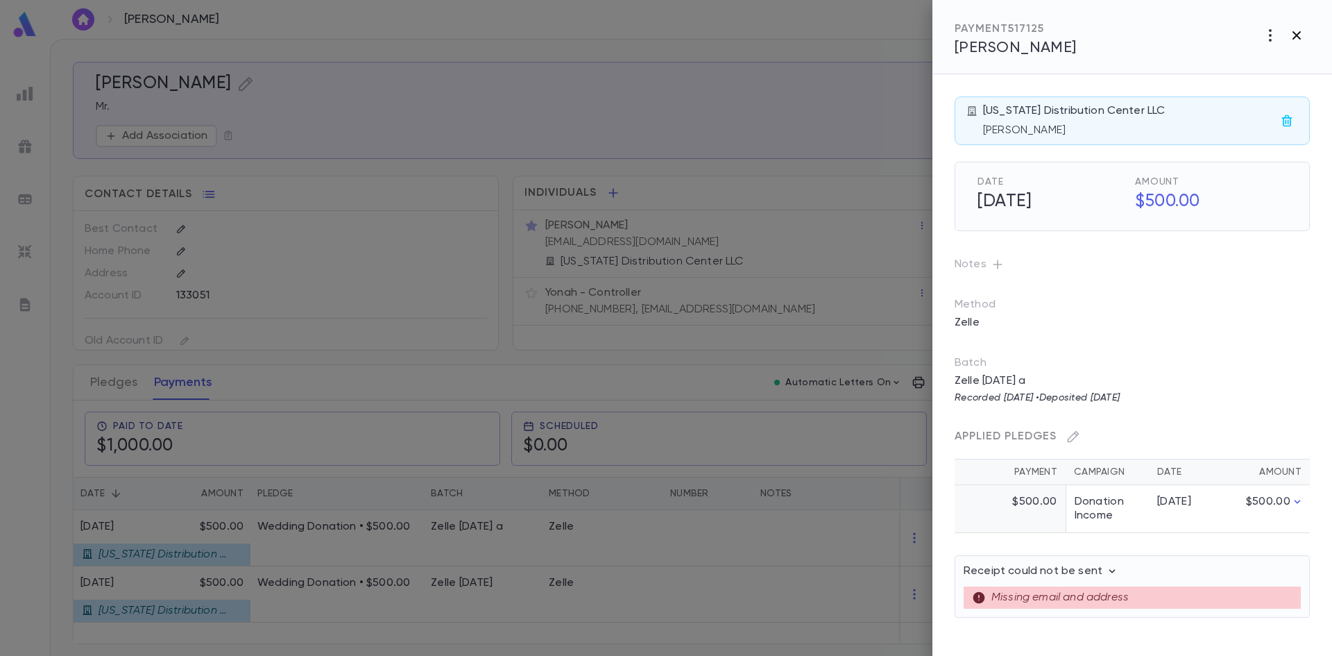
click at [1295, 37] on icon "button" at bounding box center [1297, 35] width 8 height 8
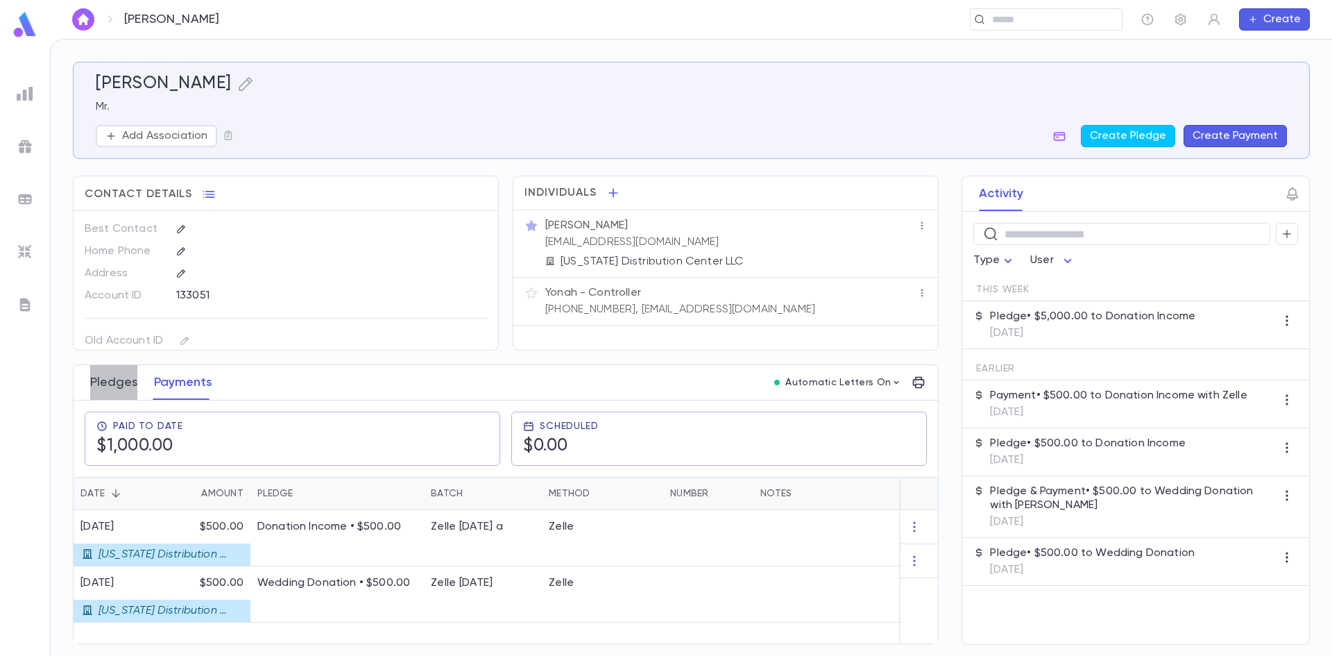
click at [127, 388] on button "Pledges" at bounding box center [113, 382] width 47 height 35
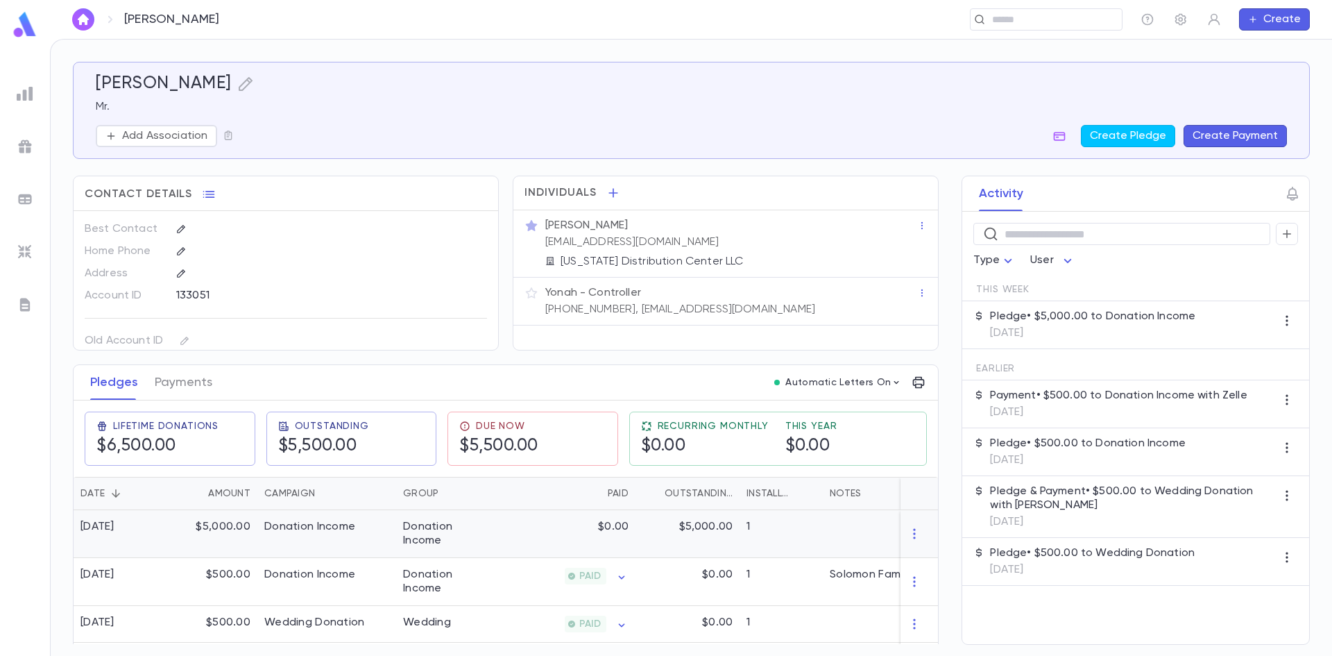
scroll to position [39, 0]
